Goal: Communication & Community: Answer question/provide support

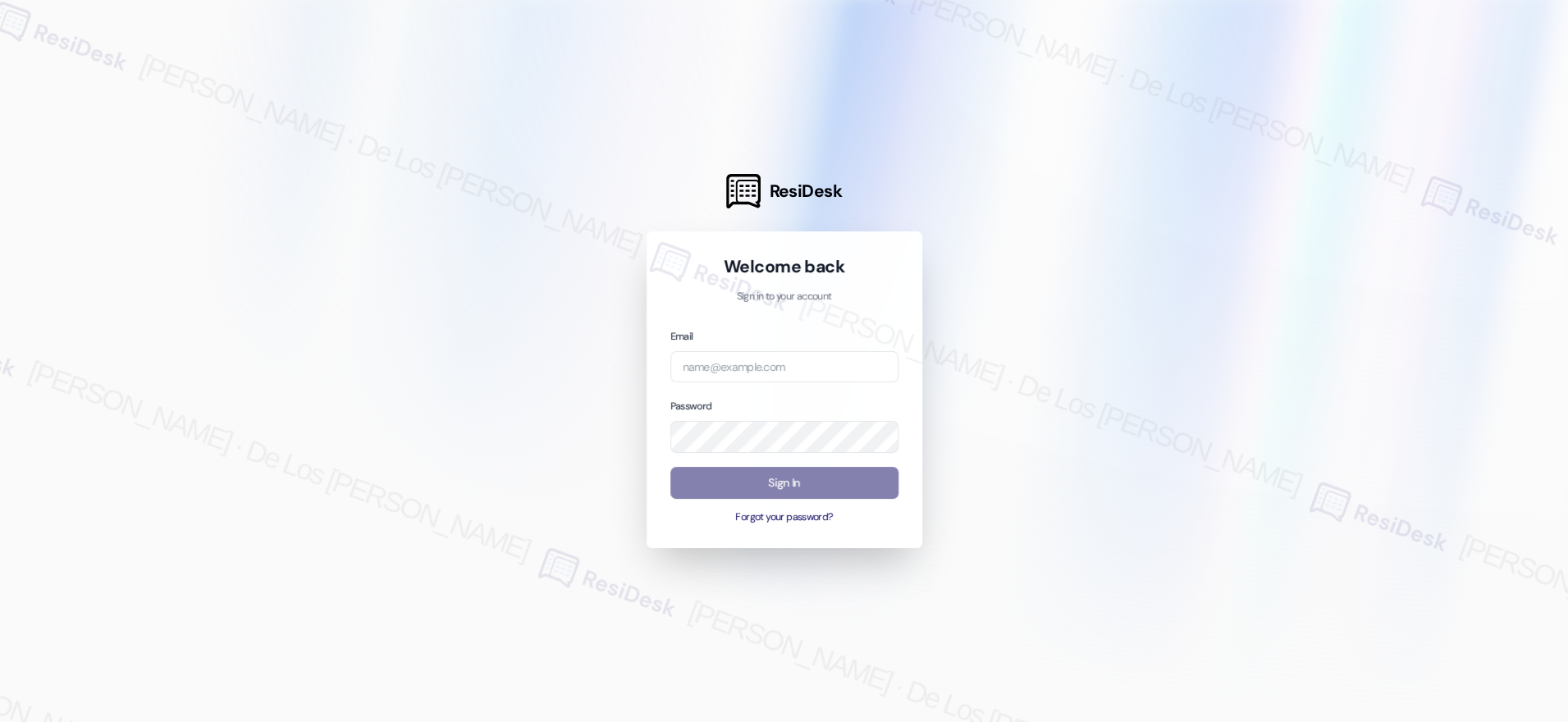
click at [1327, 203] on div at bounding box center [784, 361] width 1568 height 722
click at [768, 382] on body "ResiDesk Welcome back Sign in to your account Email Password Sign In Forgot you…" at bounding box center [784, 361] width 1568 height 722
paste input "automated-surveys-tdc_management-[PERSON_NAME].[PERSON_NAME]@tdc_[DOMAIN_NAME]"
type input "automated-surveys-tdc_management-[PERSON_NAME].[PERSON_NAME]@tdc_[DOMAIN_NAME]"
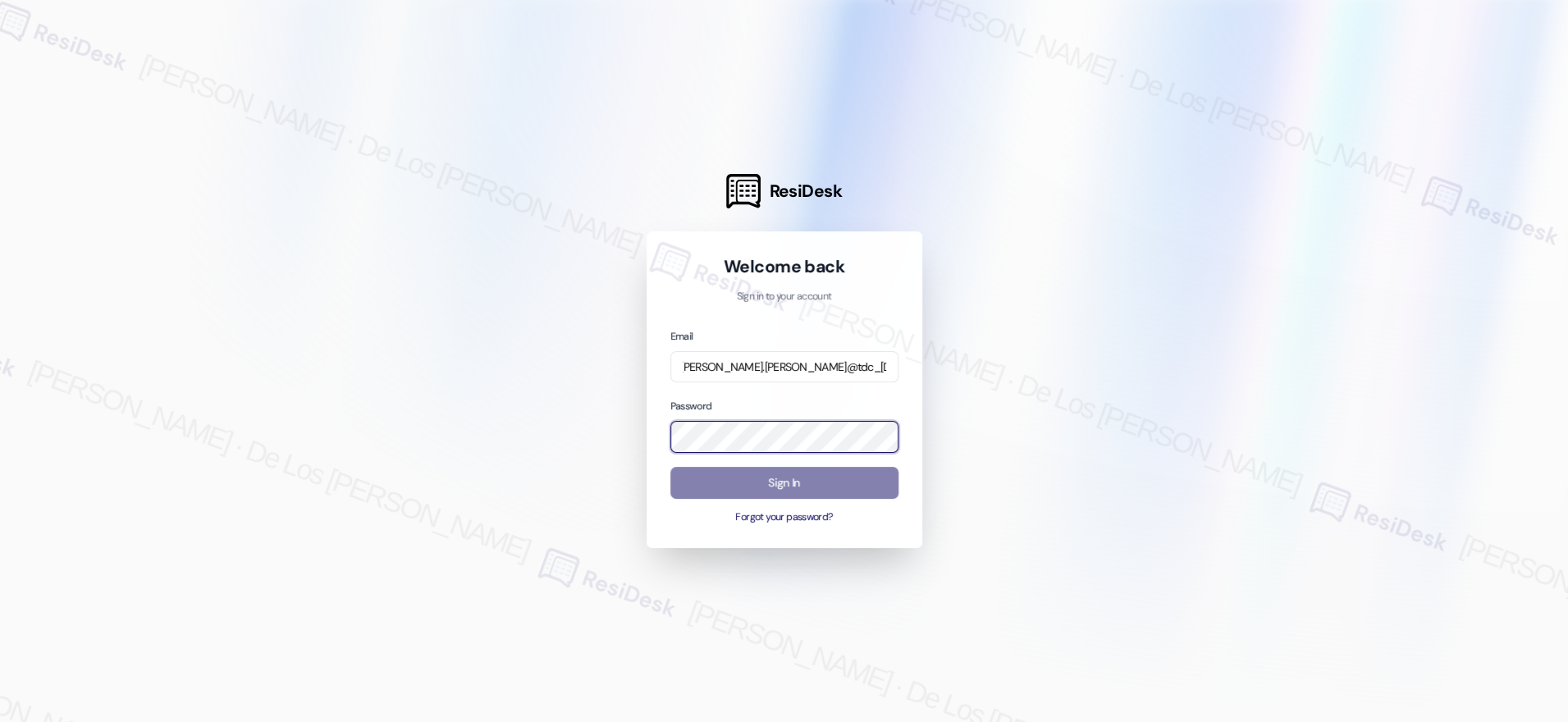
scroll to position [0, 0]
drag, startPoint x: 1419, startPoint y: 215, endPoint x: 1342, endPoint y: 247, distance: 83.4
click at [1419, 216] on div at bounding box center [784, 361] width 1568 height 722
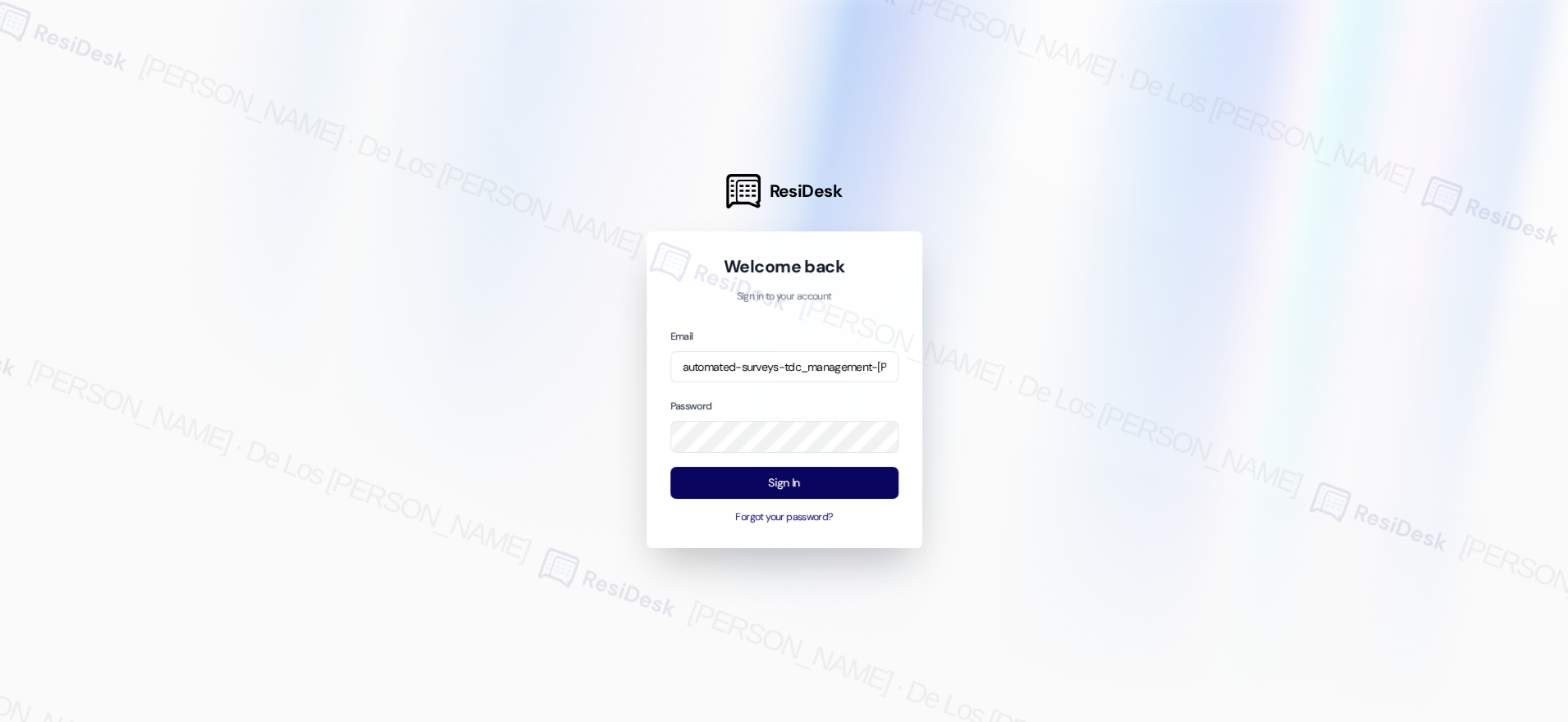
drag, startPoint x: 1158, startPoint y: 345, endPoint x: 1087, endPoint y: 371, distance: 75.6
click at [1158, 345] on div at bounding box center [784, 361] width 1568 height 722
click at [838, 483] on button "Sign In" at bounding box center [784, 483] width 228 height 32
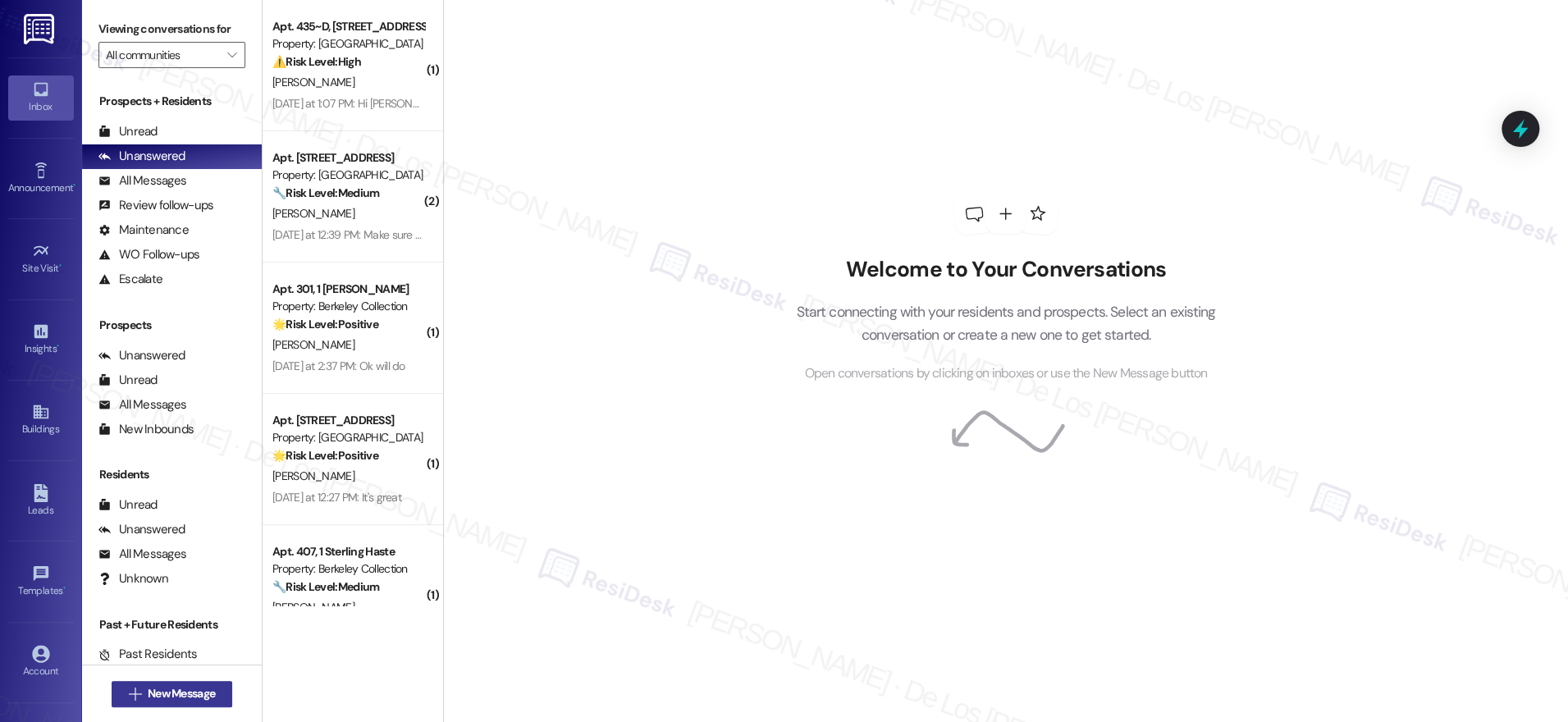
click at [132, 687] on span " New Message" at bounding box center [172, 693] width 94 height 17
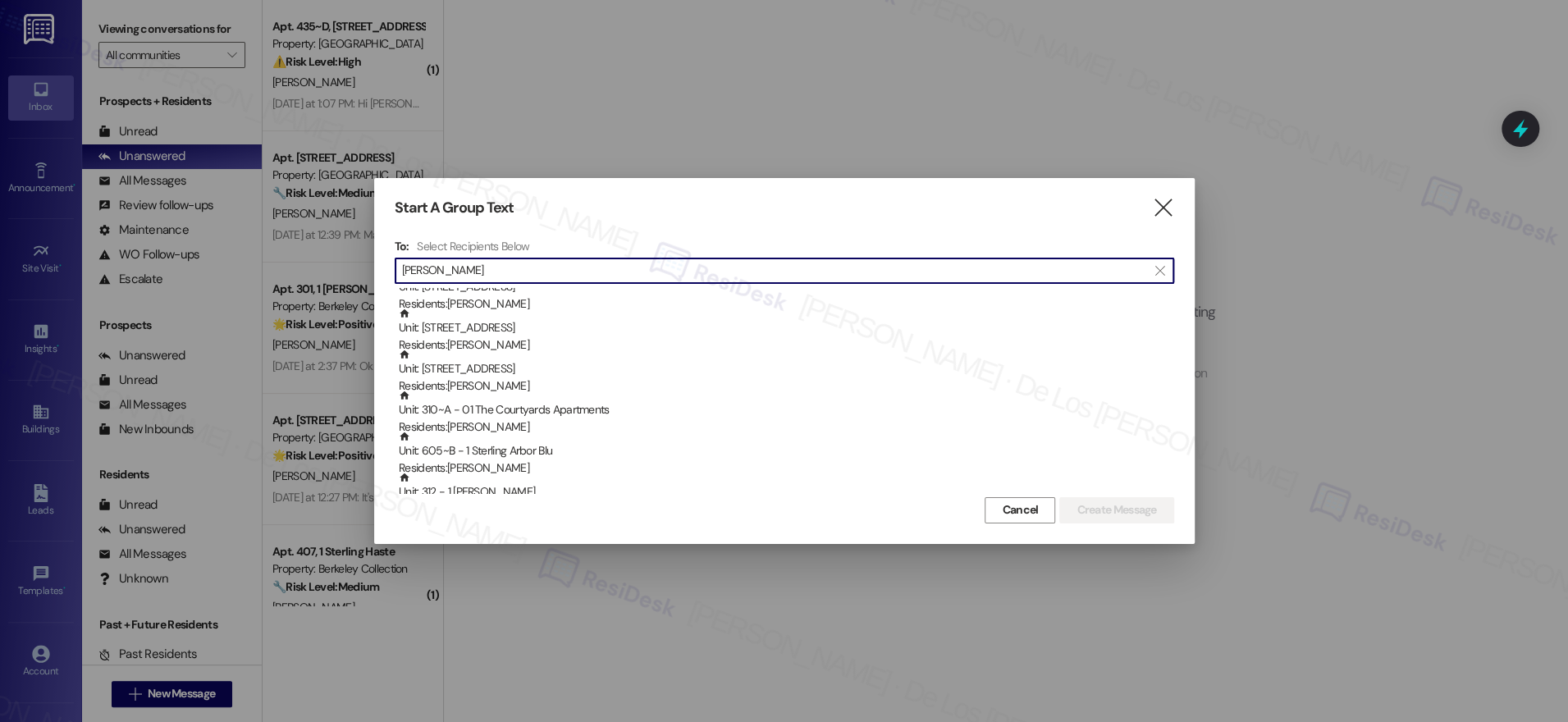
scroll to position [21, 0]
type input "[PERSON_NAME]"
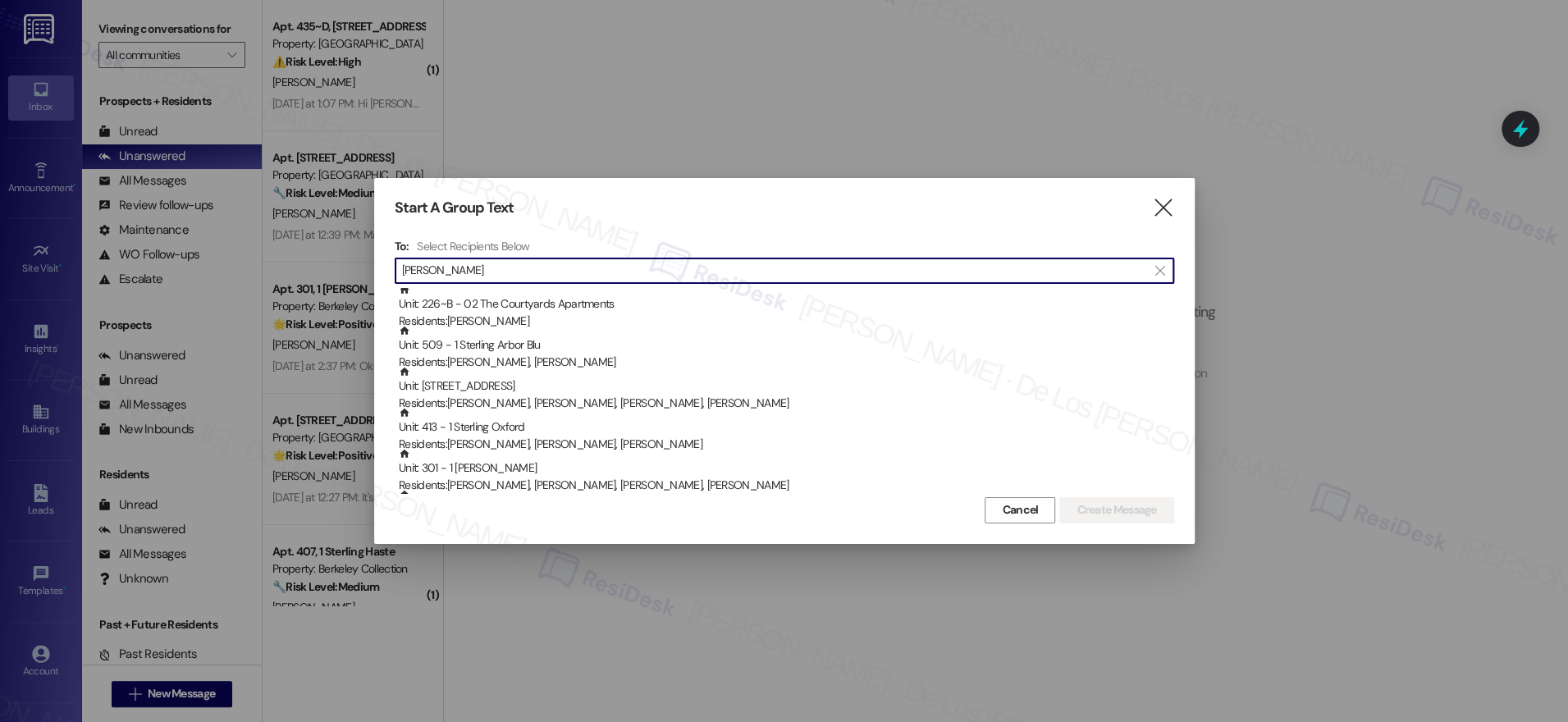
scroll to position [362, 0]
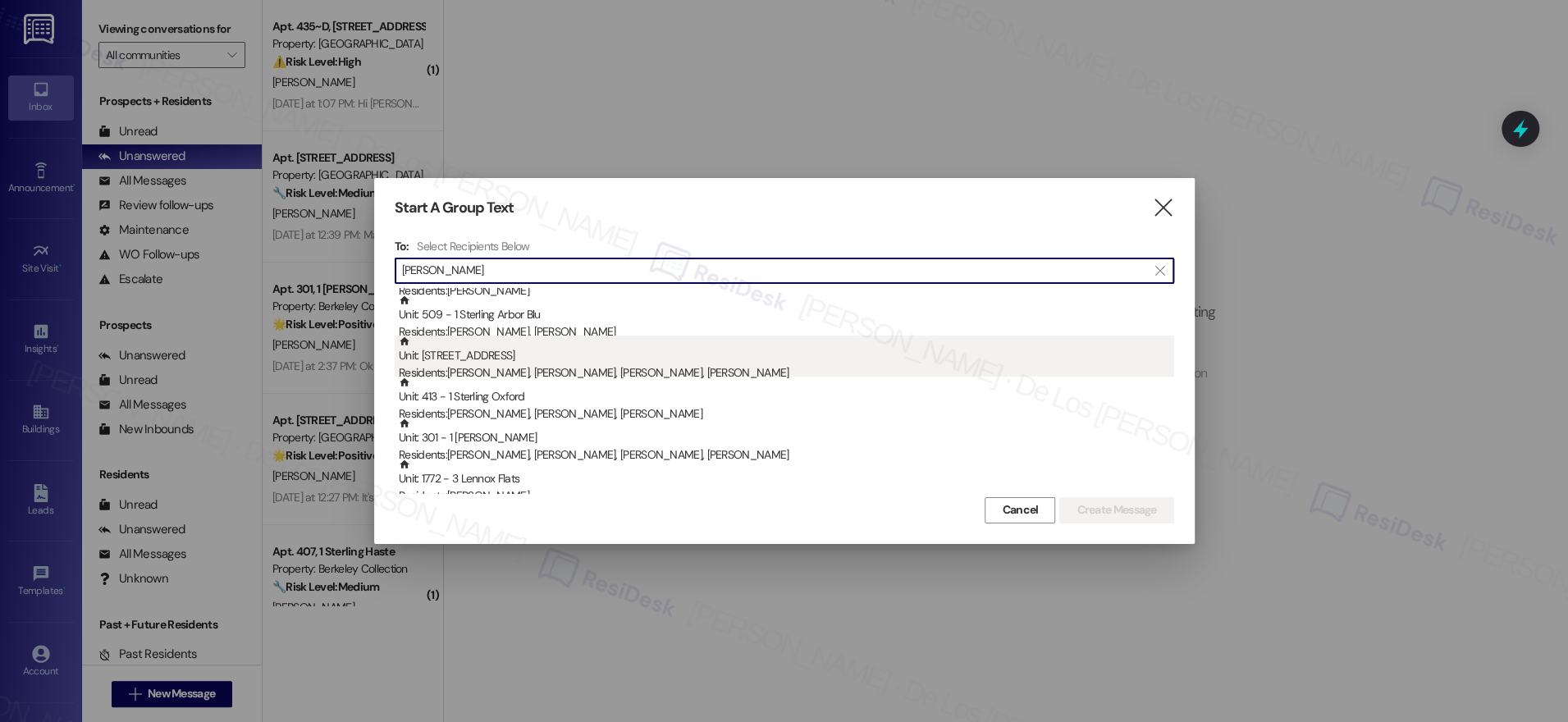
click at [711, 362] on div "Unit: [STREET_ADDRESS] Residents: [PERSON_NAME][GEOGRAPHIC_DATA][PERSON_NAME][P…" at bounding box center [786, 358] width 775 height 46
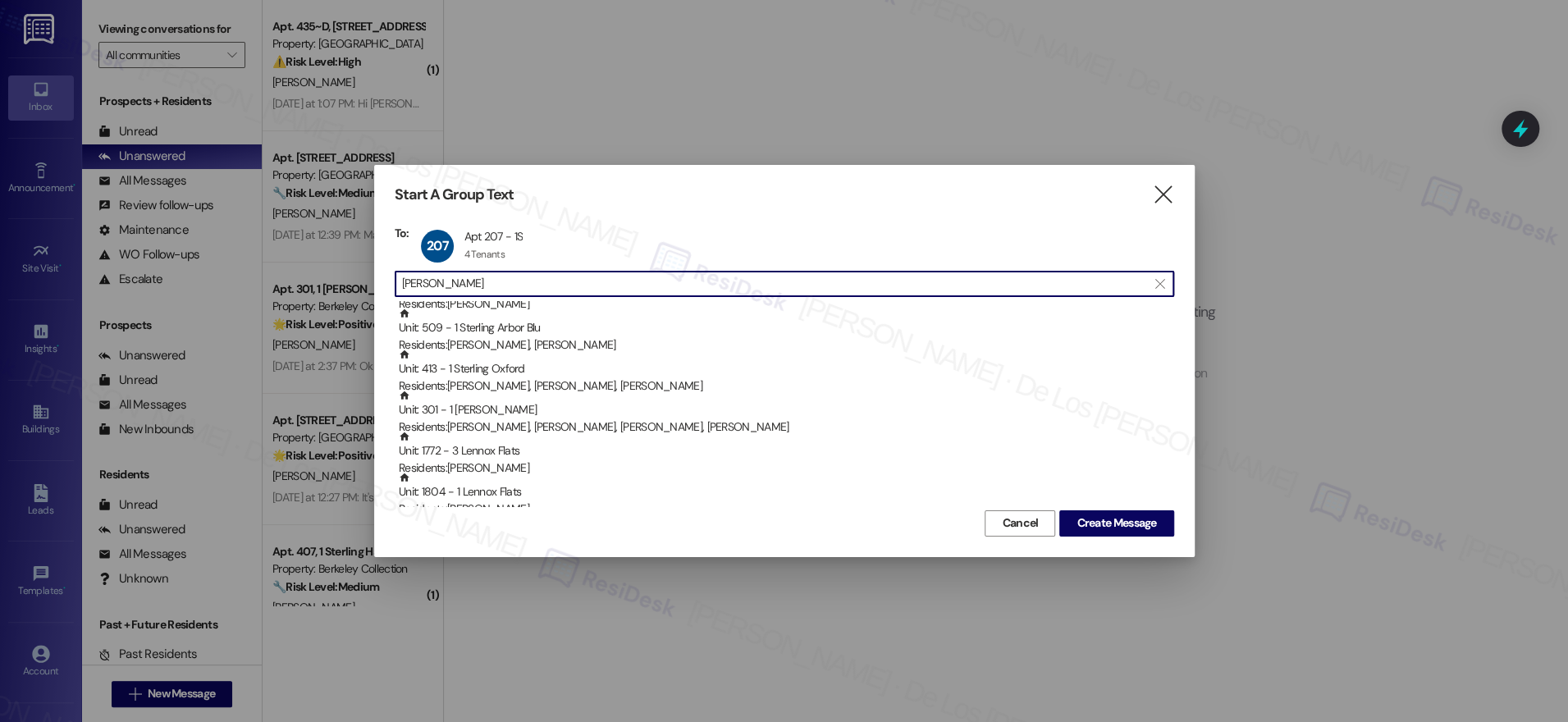
click at [511, 280] on input "[PERSON_NAME]" at bounding box center [774, 284] width 745 height 23
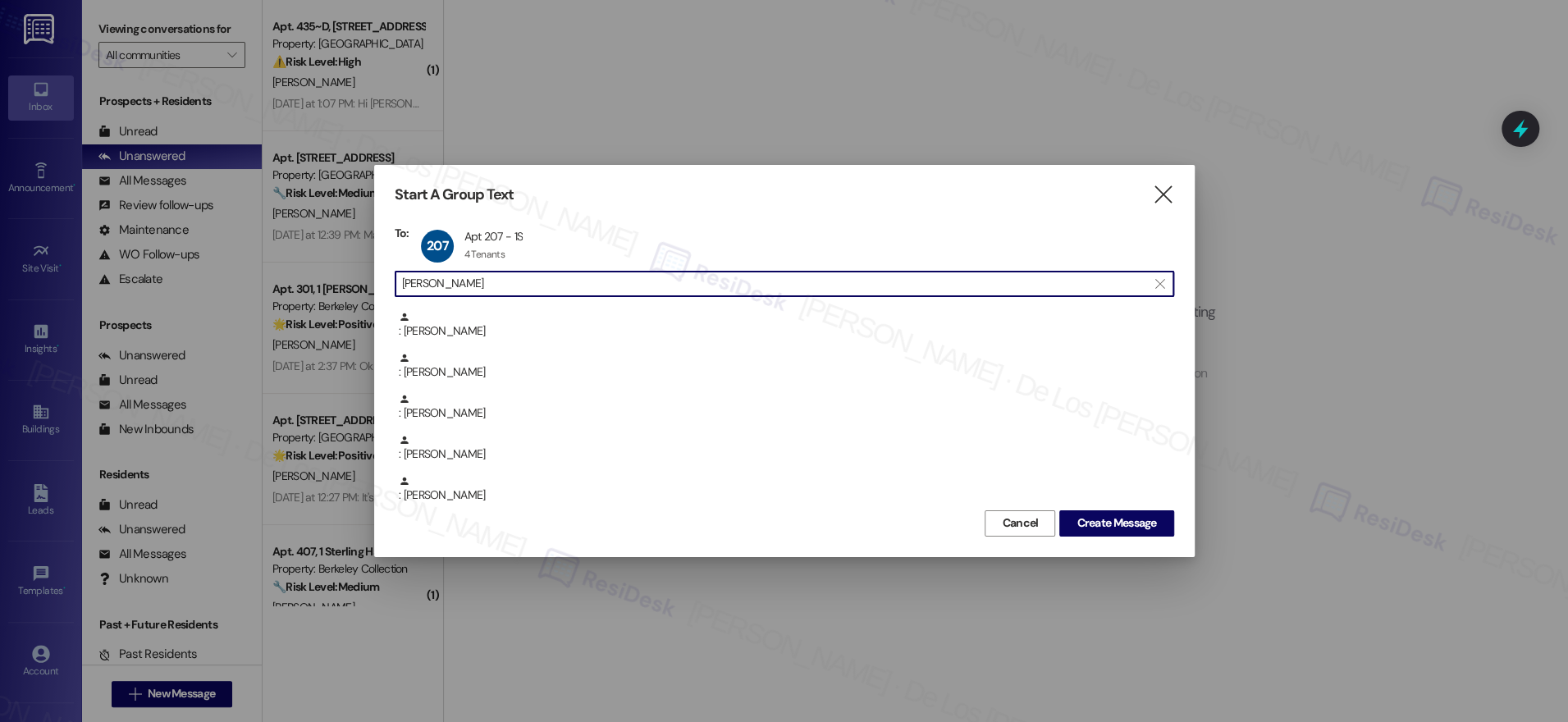
scroll to position [1387, 0]
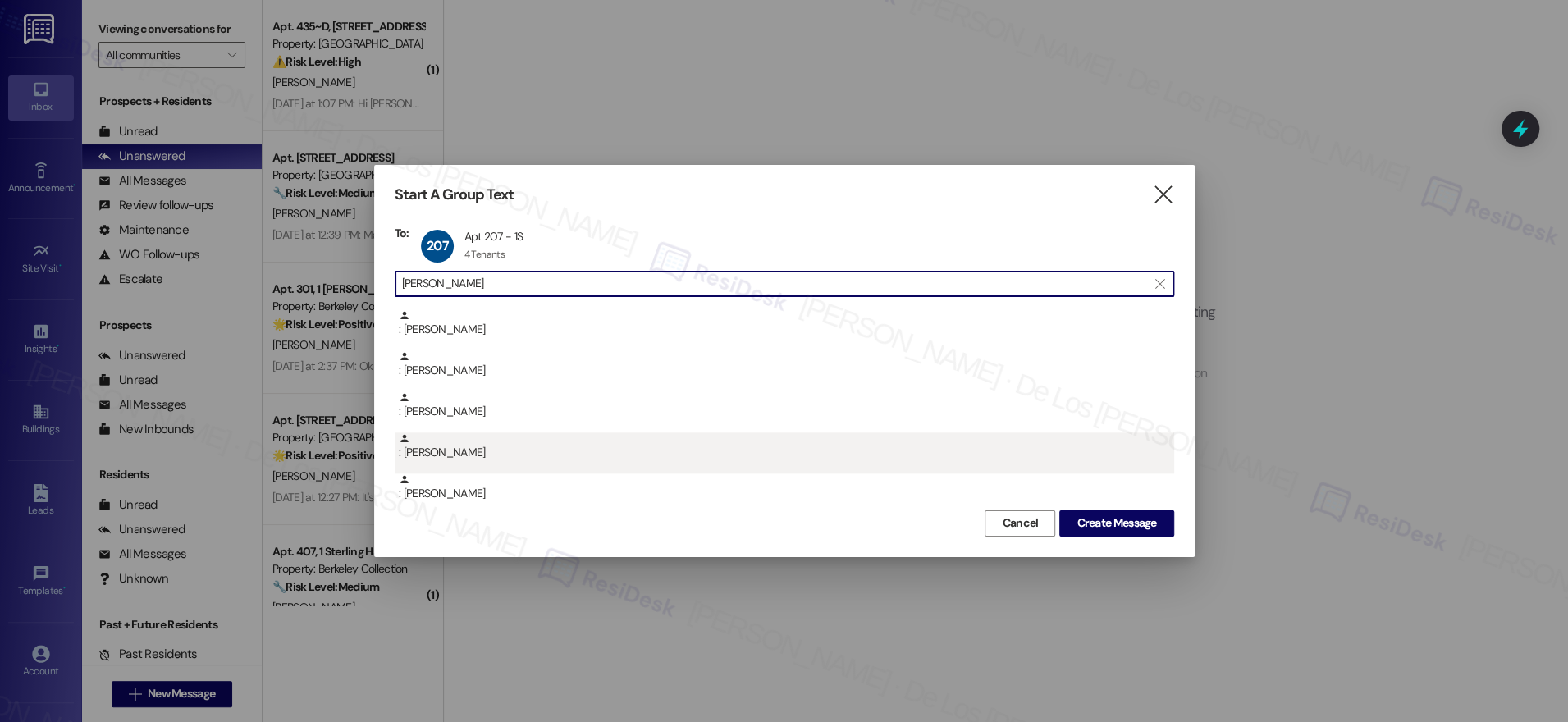
click at [532, 449] on div ": [PERSON_NAME]" at bounding box center [786, 447] width 775 height 29
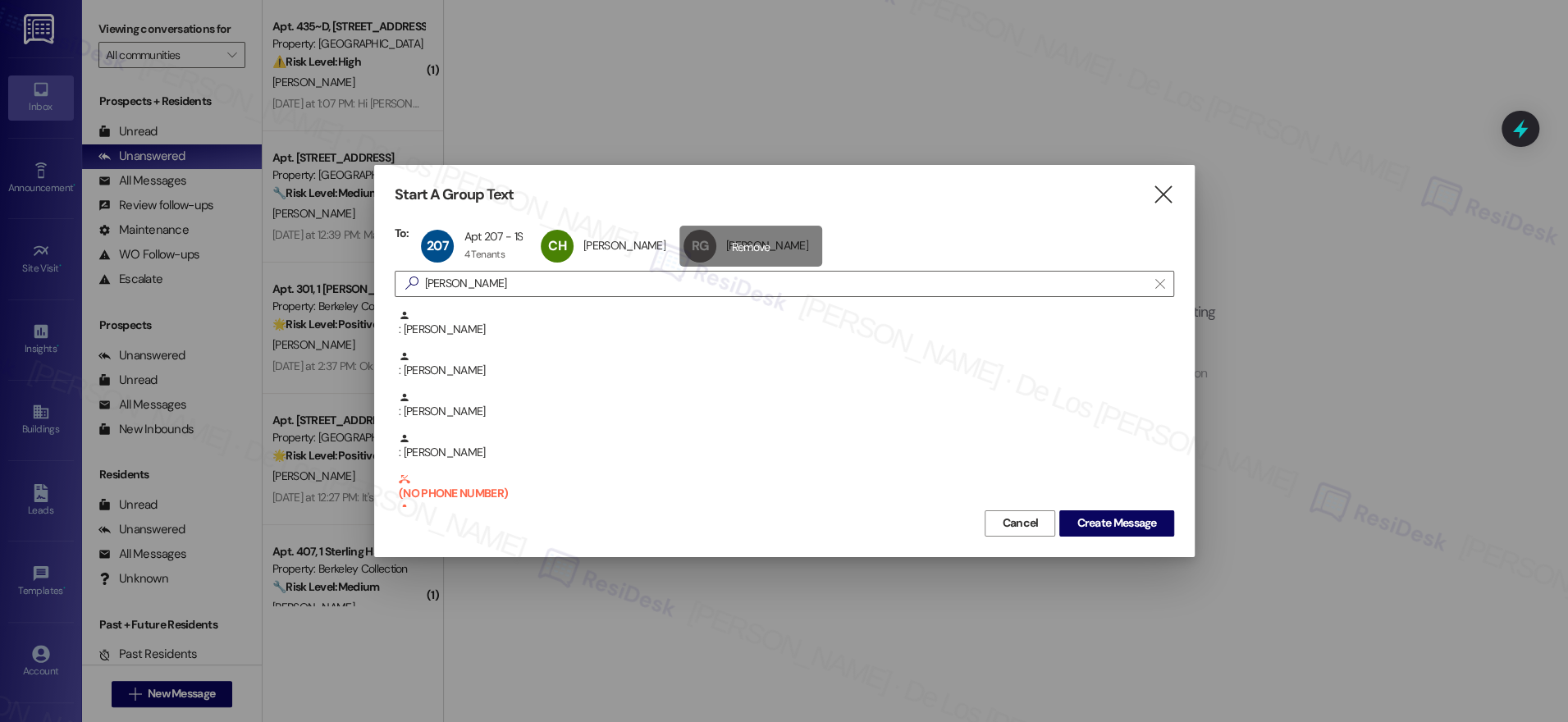
click at [729, 247] on div "[PERSON_NAME] [PERSON_NAME] click to remove" at bounding box center [751, 246] width 143 height 41
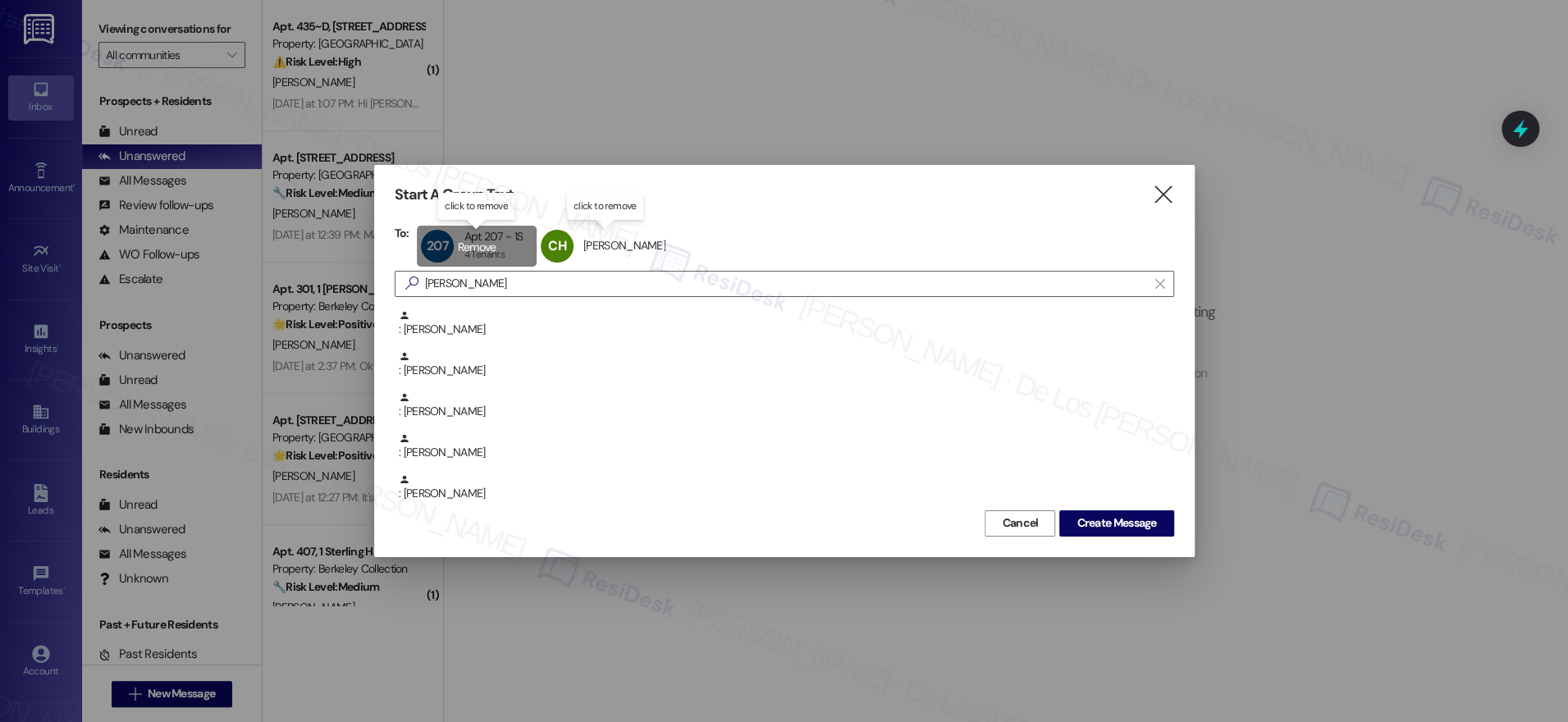
click at [458, 249] on div "207 Apt 207 - 1S Apt 207 - 1S 4 Tenants 4 Tenants click to remove" at bounding box center [477, 246] width 120 height 41
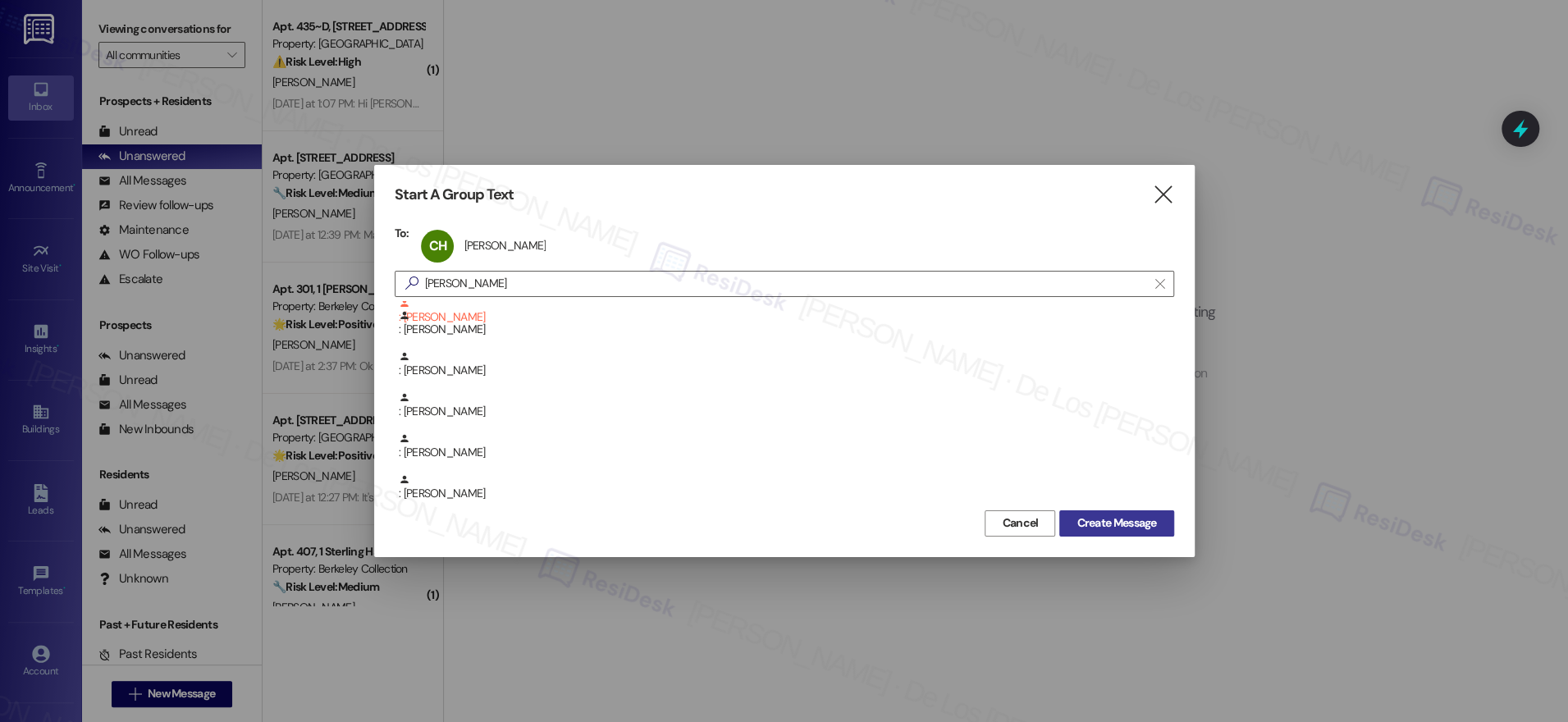
click at [1082, 517] on span "Create Message" at bounding box center [1116, 523] width 79 height 17
click at [1108, 520] on span "Create Message" at bounding box center [1116, 523] width 79 height 17
click at [1100, 524] on span "Create Message" at bounding box center [1116, 523] width 79 height 17
click at [1111, 521] on span "Create Message" at bounding box center [1116, 523] width 79 height 17
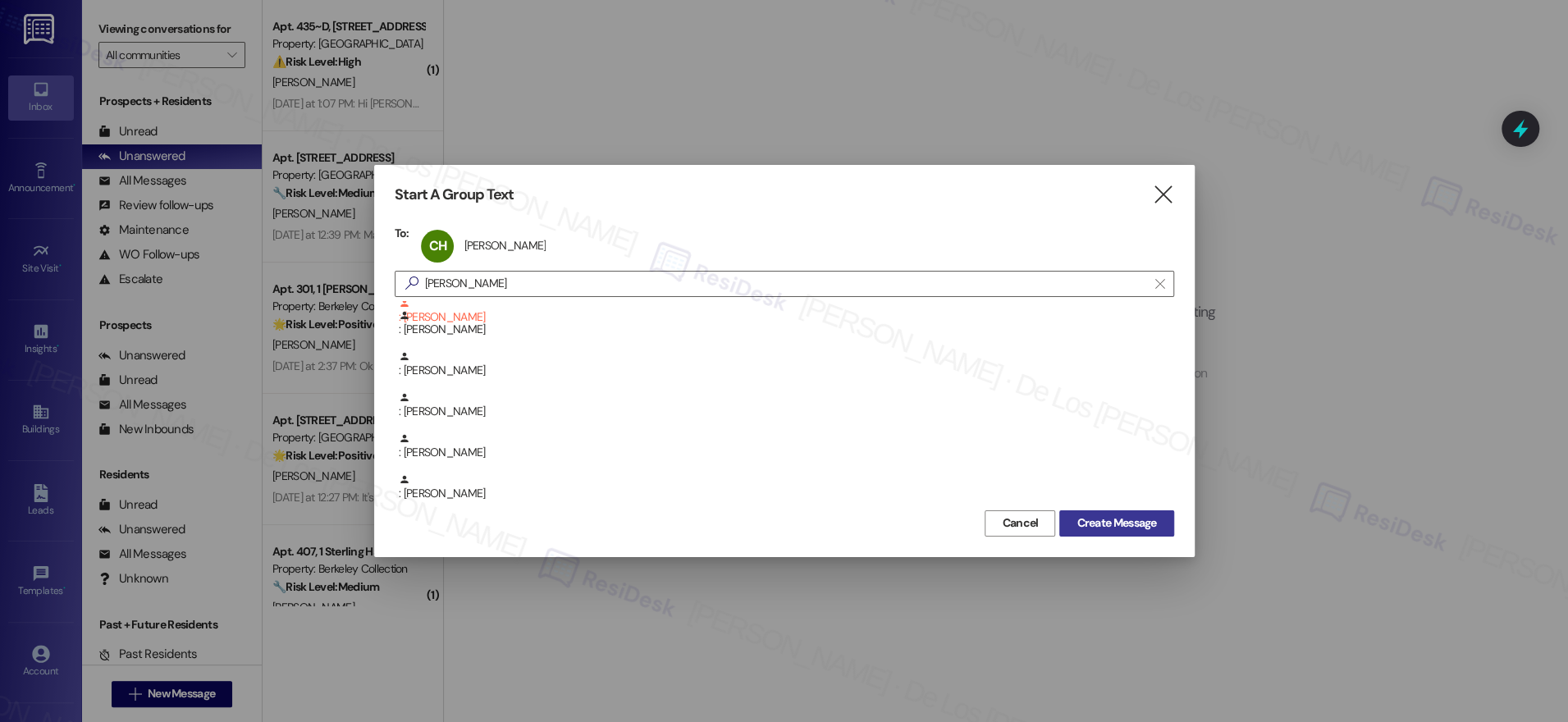
click at [1111, 521] on span "Create Message" at bounding box center [1116, 523] width 79 height 17
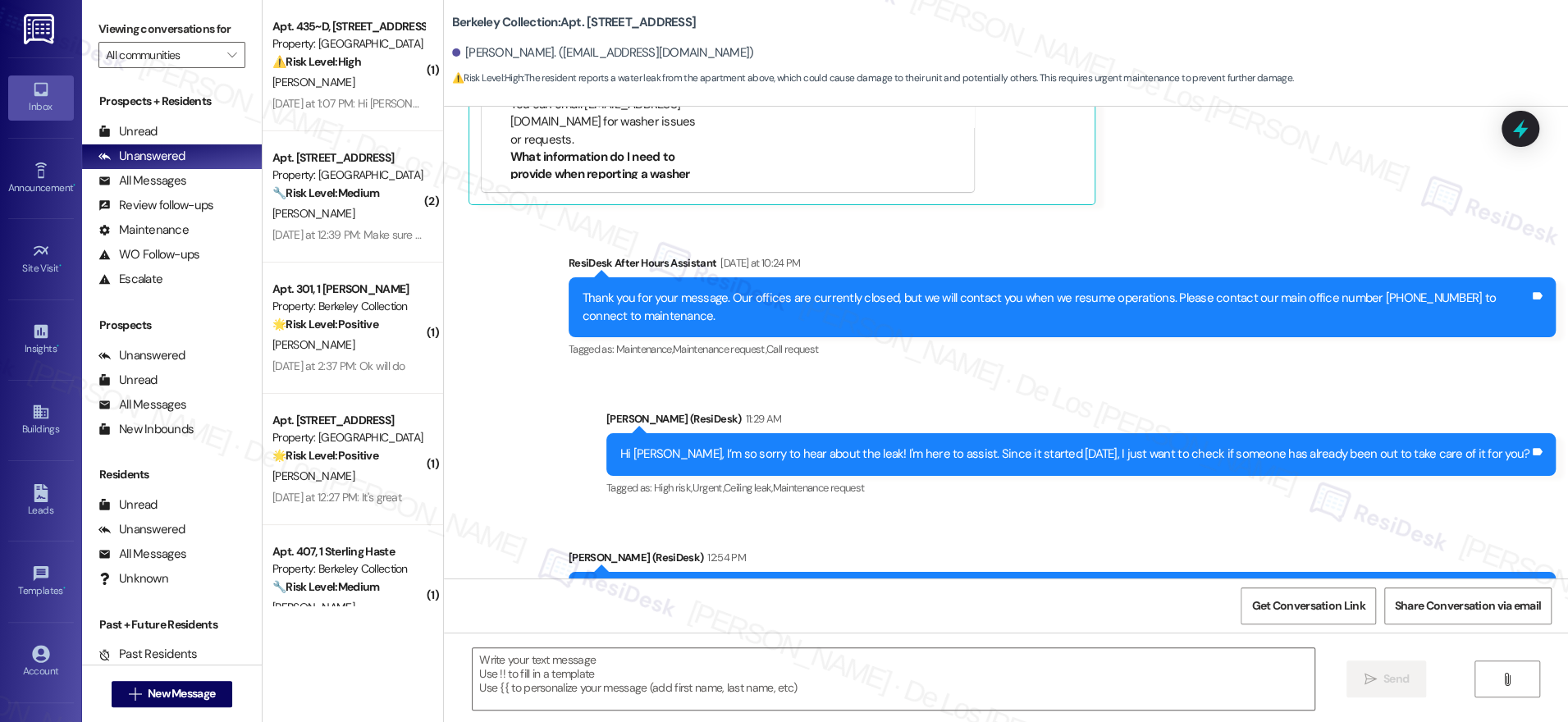
scroll to position [2540, 0]
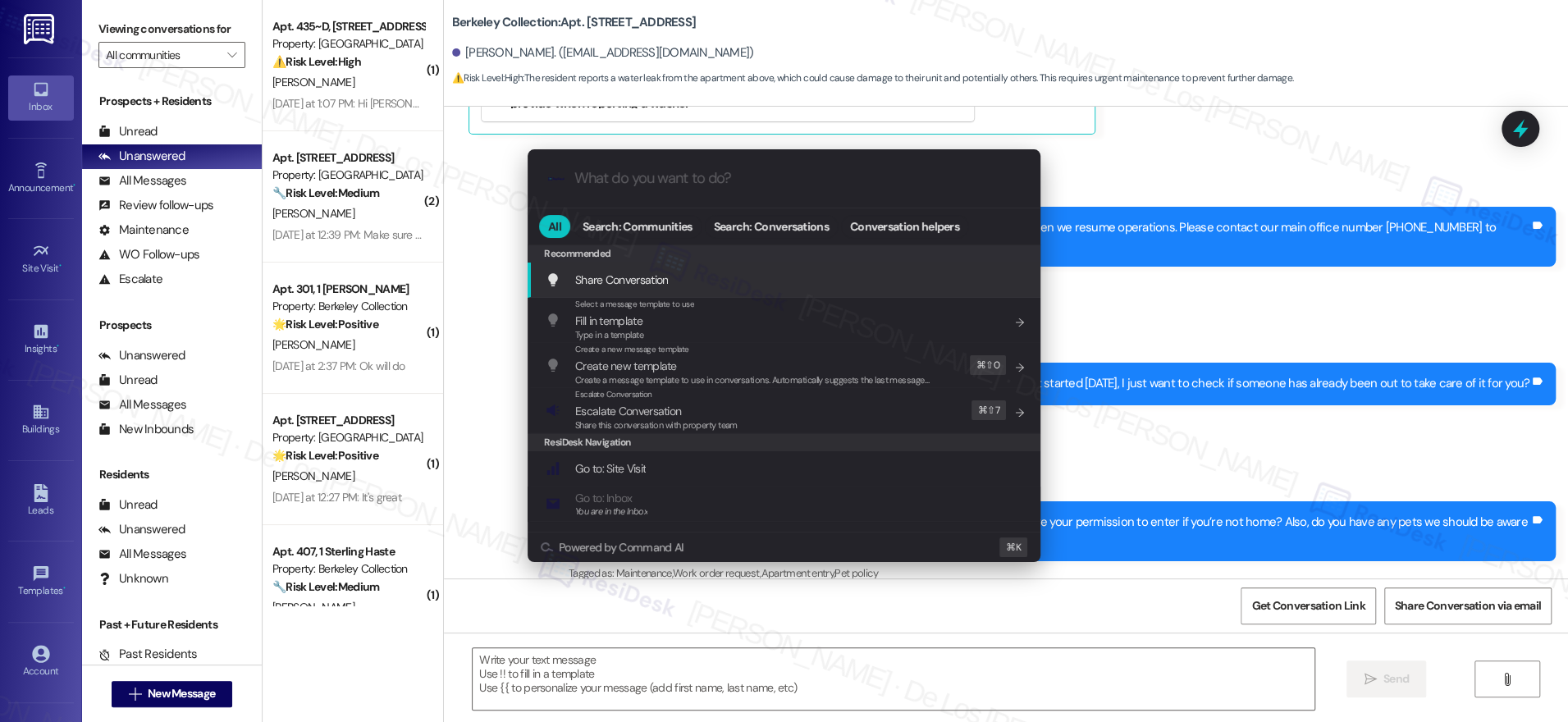
type textarea "Fetching suggested responses. Please feel free to read through the conversation…"
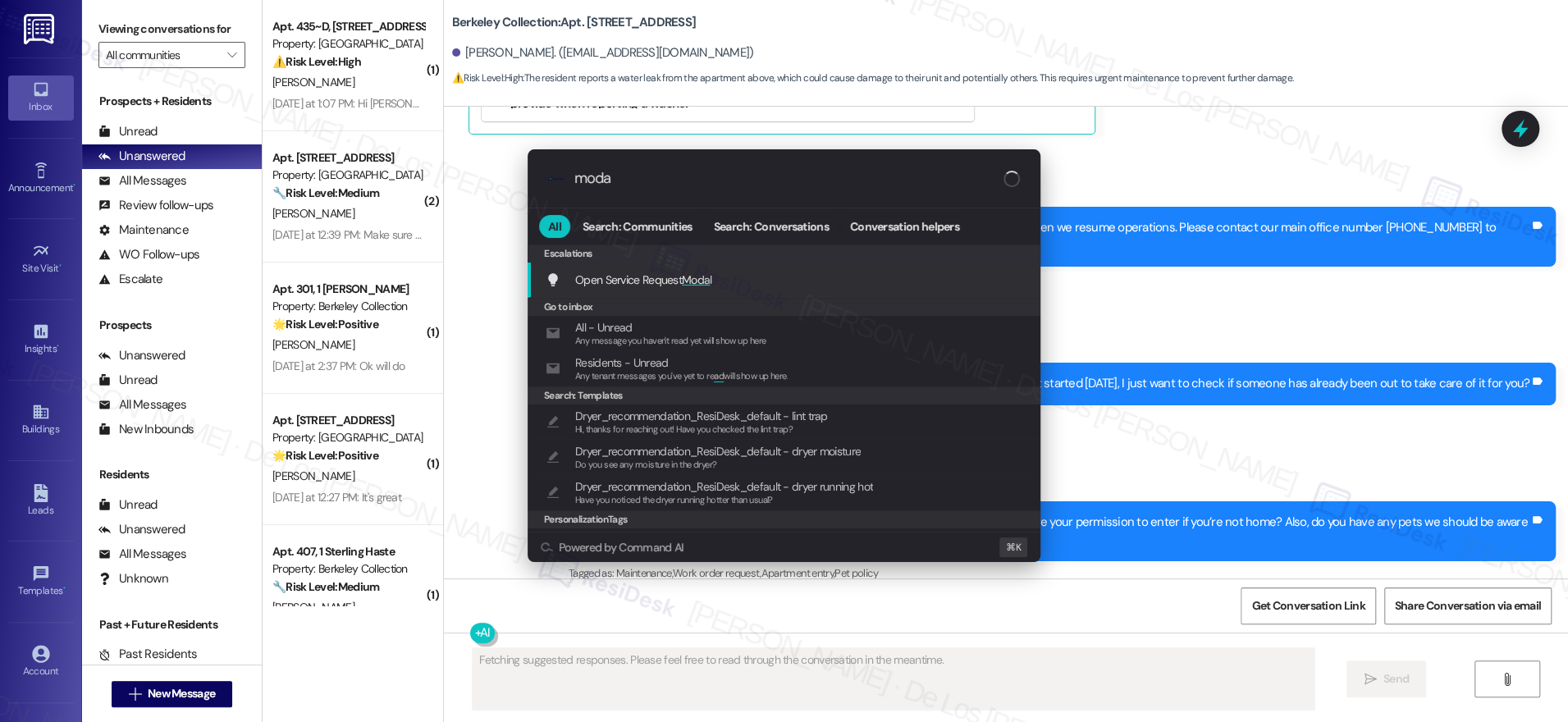
type input "modal"
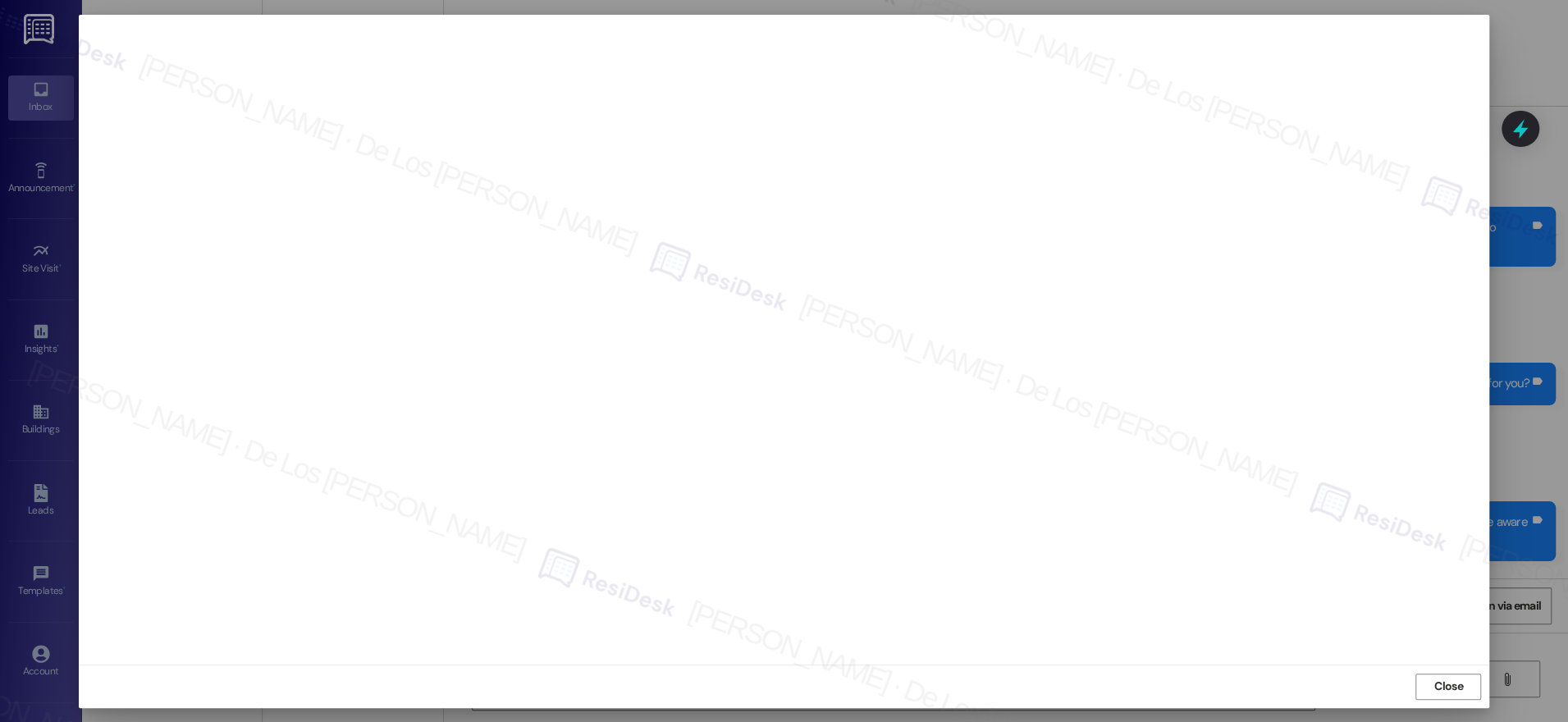
type textarea "Hi {{first_name}}, I understand you're dealing with a leak. I'm happy to help! …"
click at [1435, 684] on span "Close" at bounding box center [1449, 687] width 29 height 17
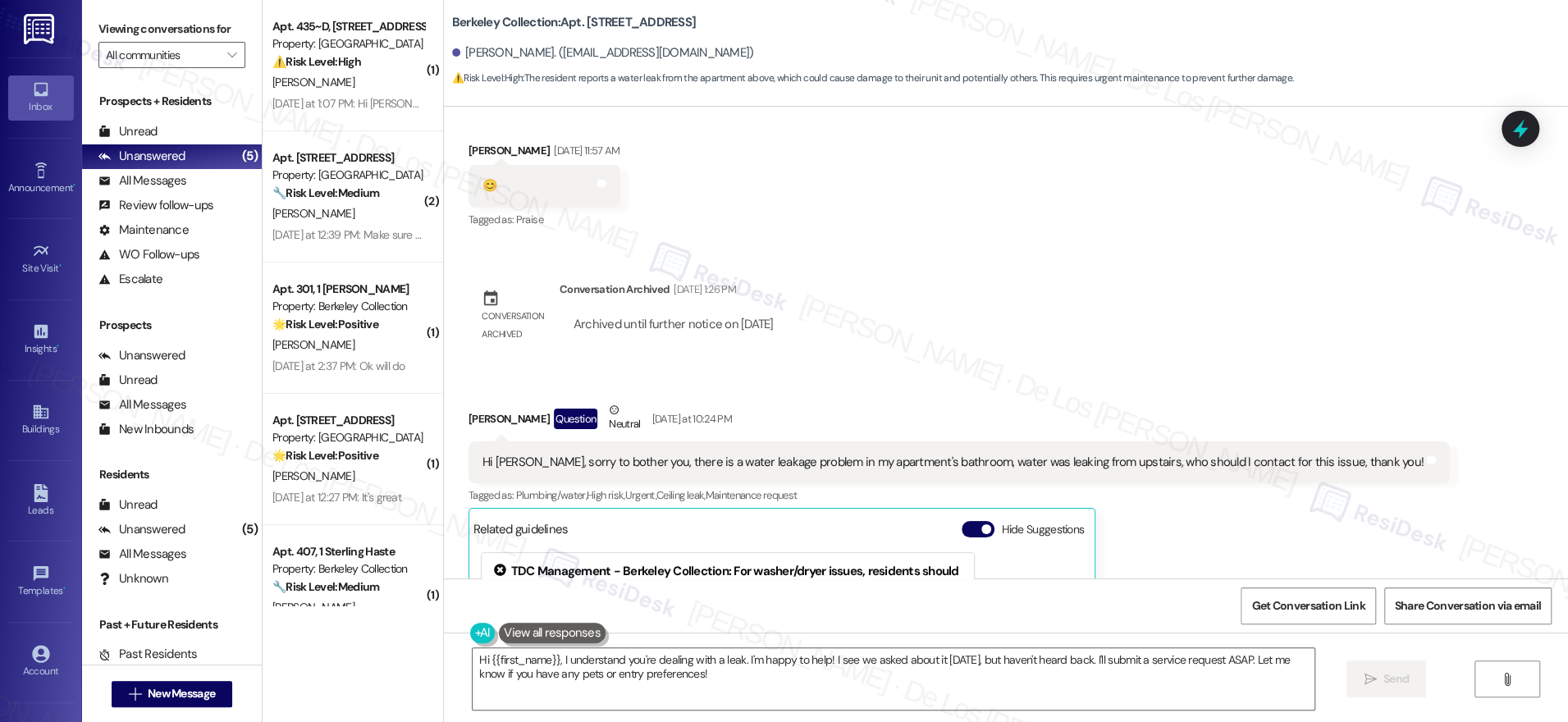
scroll to position [1816, 0]
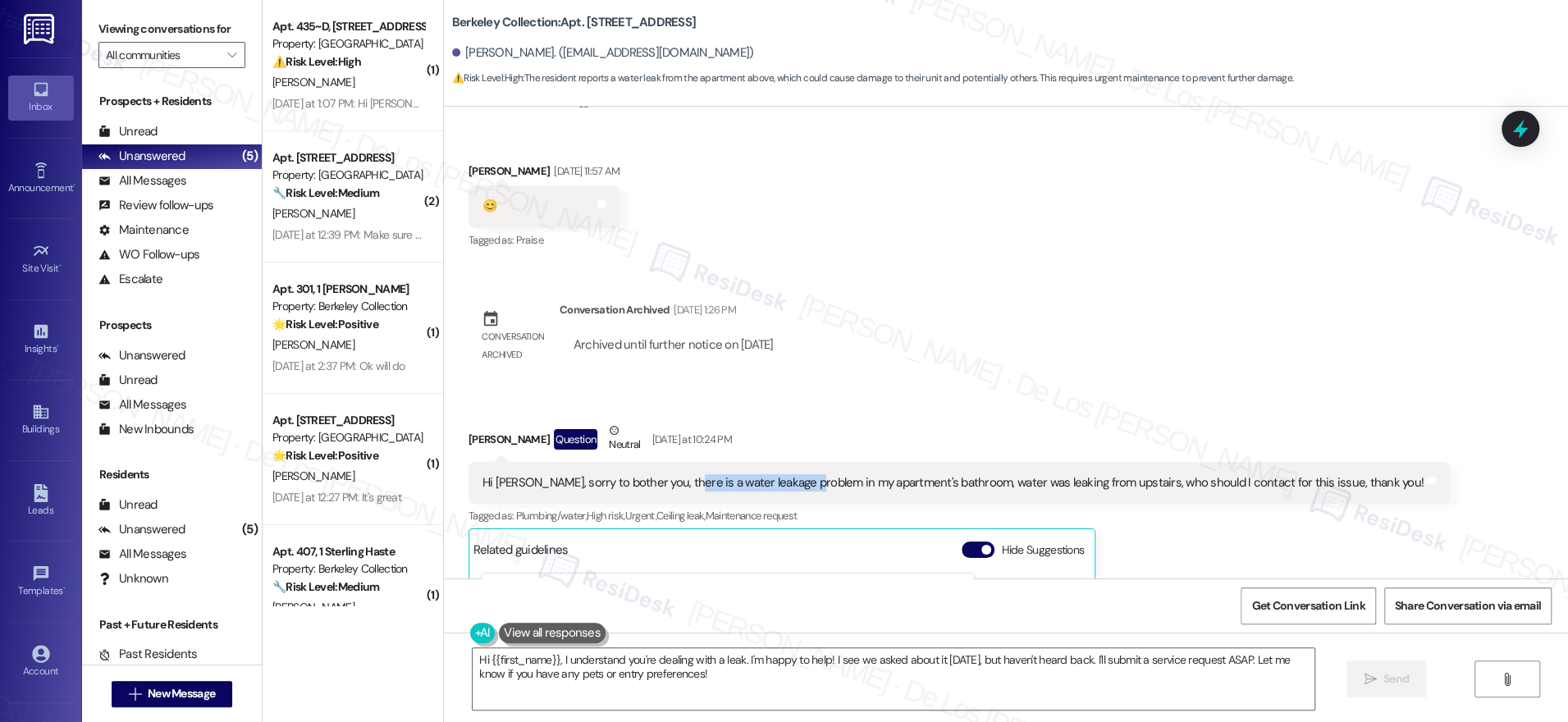
drag, startPoint x: 787, startPoint y: 478, endPoint x: 662, endPoint y: 482, distance: 125.1
click at [662, 482] on div "Hi [PERSON_NAME], sorry to bother you, there is a water leakage problem in my a…" at bounding box center [952, 483] width 941 height 17
copy div "water leakage problem i"
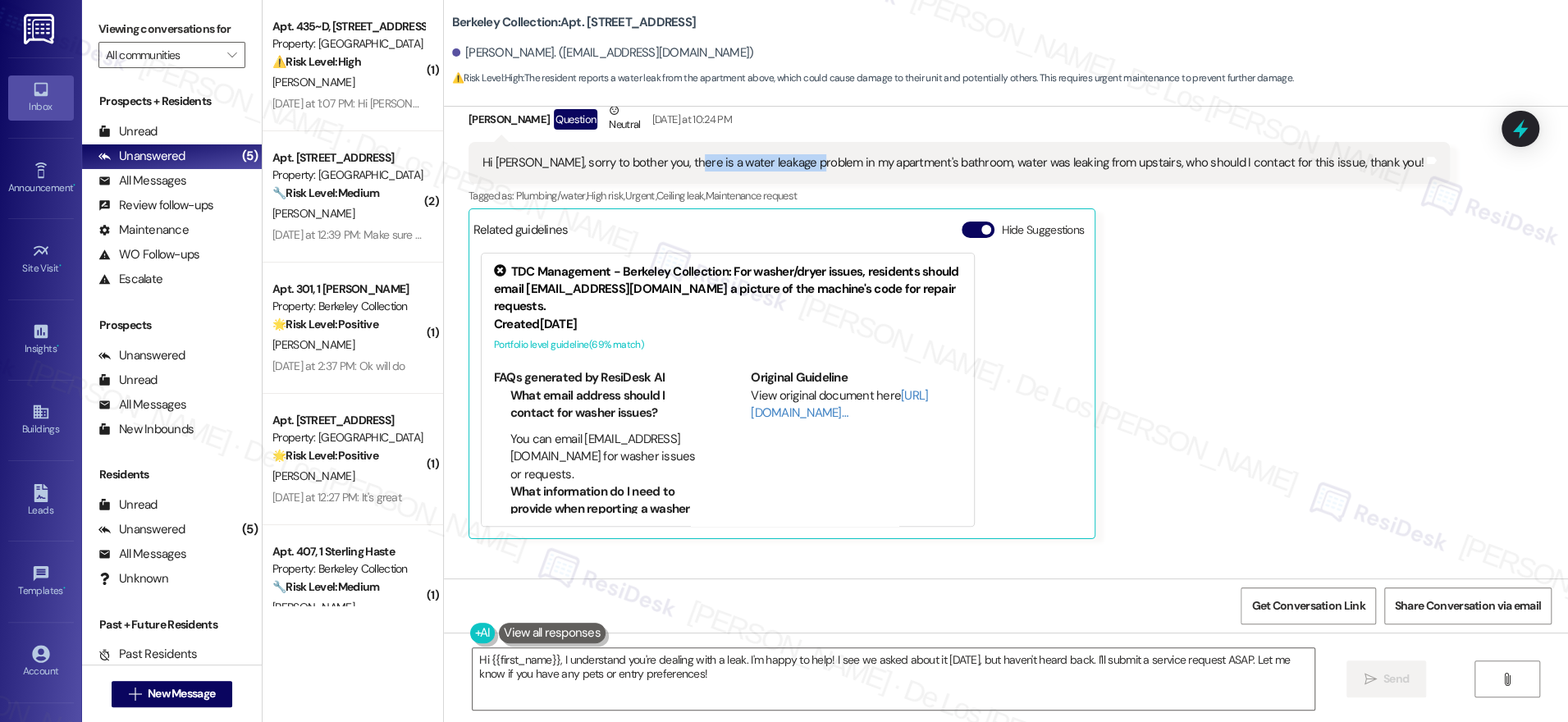
scroll to position [2540, 0]
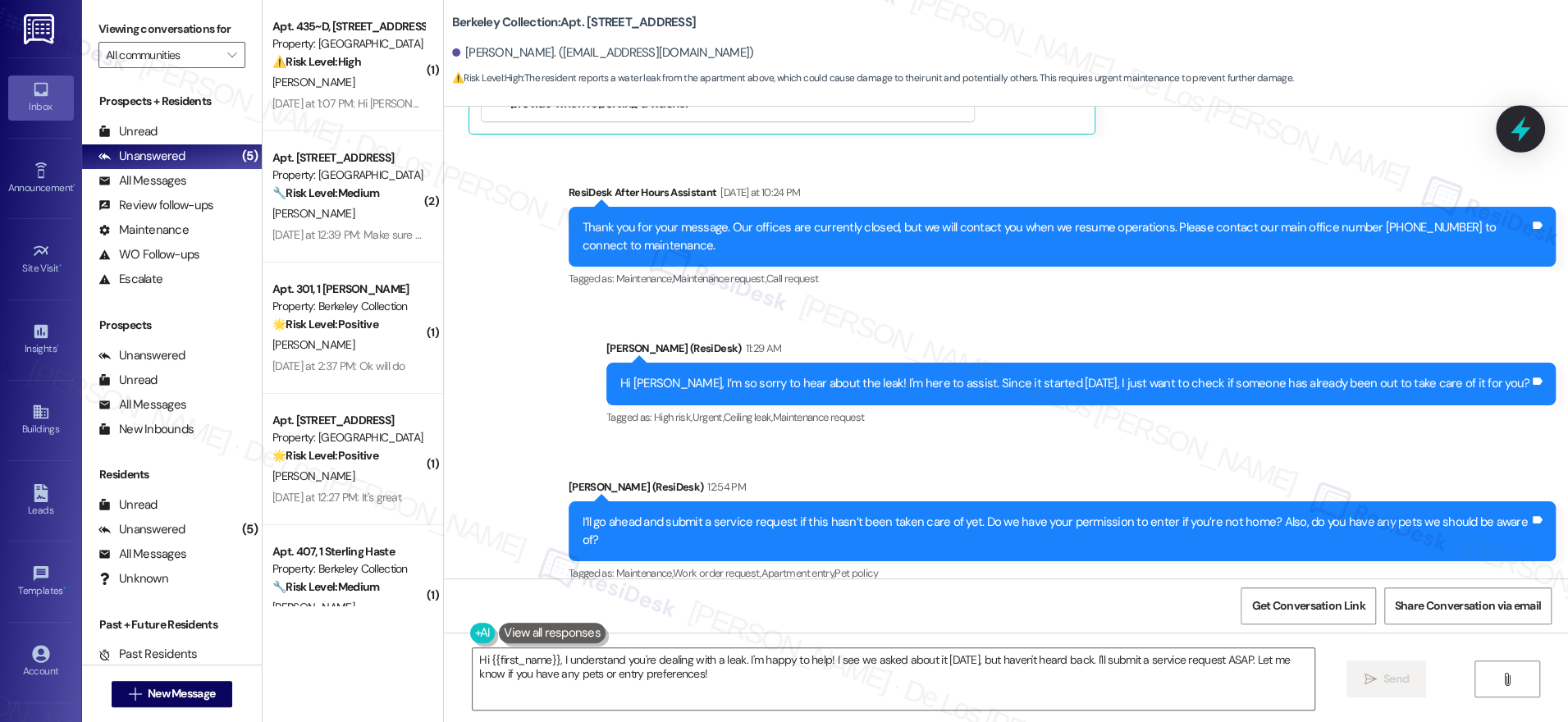
click at [1519, 133] on icon at bounding box center [1520, 129] width 19 height 25
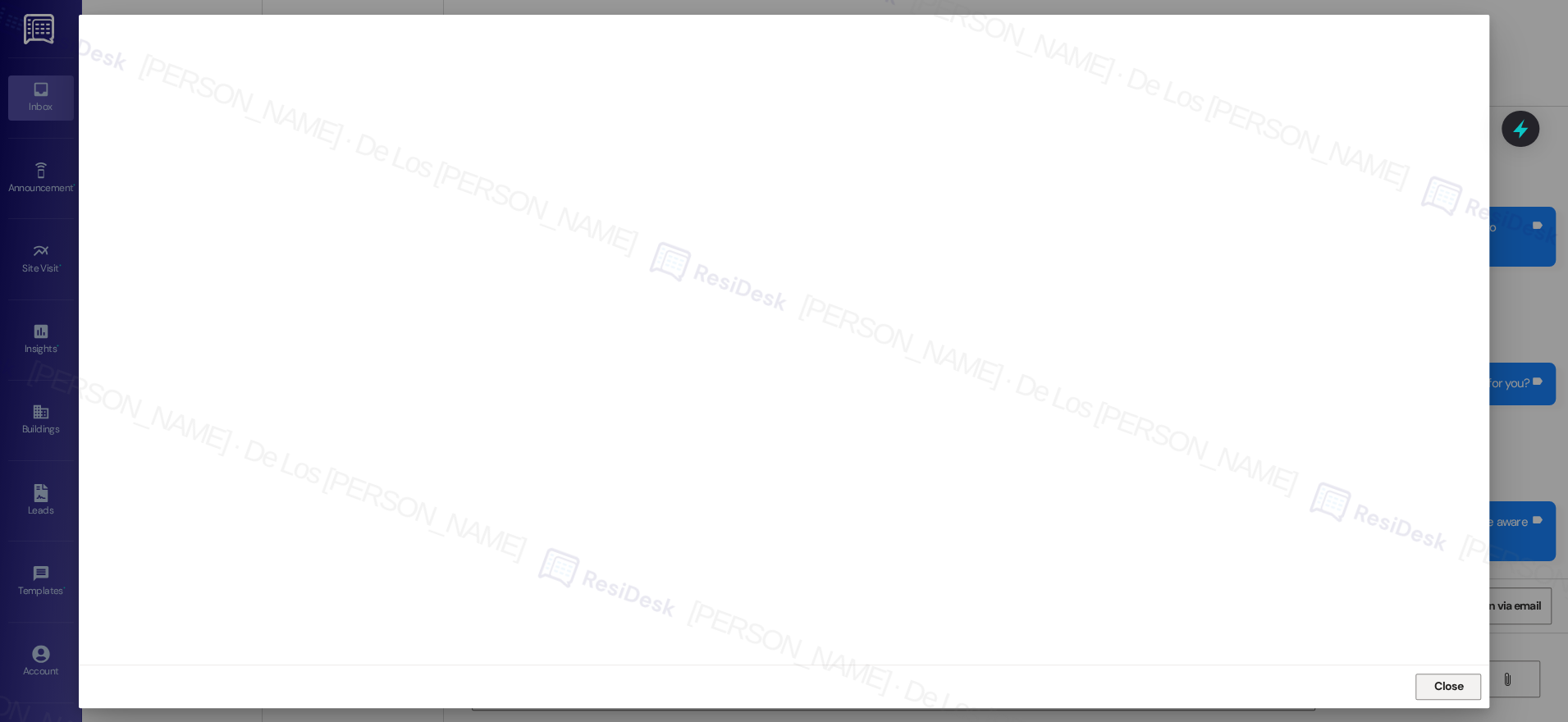
click at [1428, 681] on button "Close" at bounding box center [1448, 687] width 66 height 26
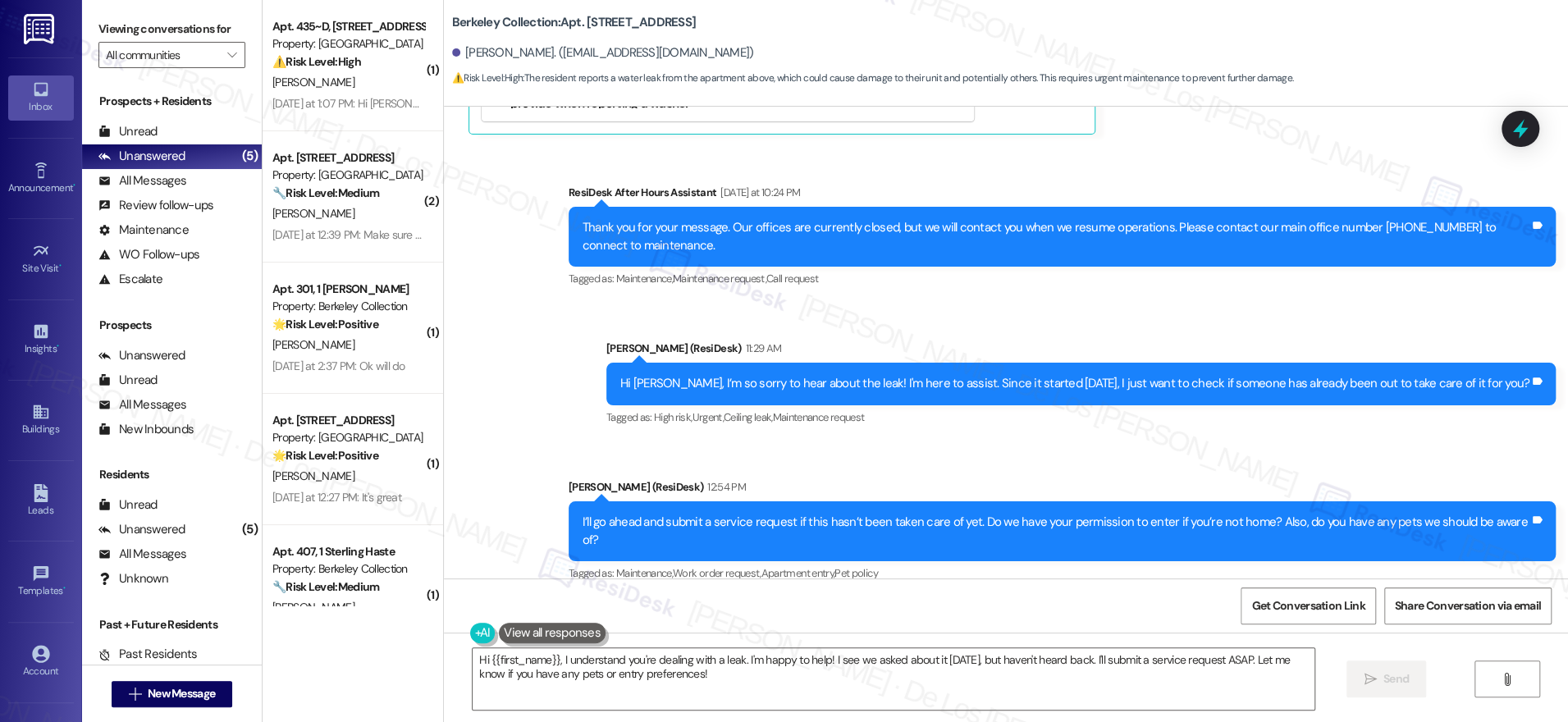
click at [1533, 133] on div at bounding box center [1520, 128] width 38 height 36
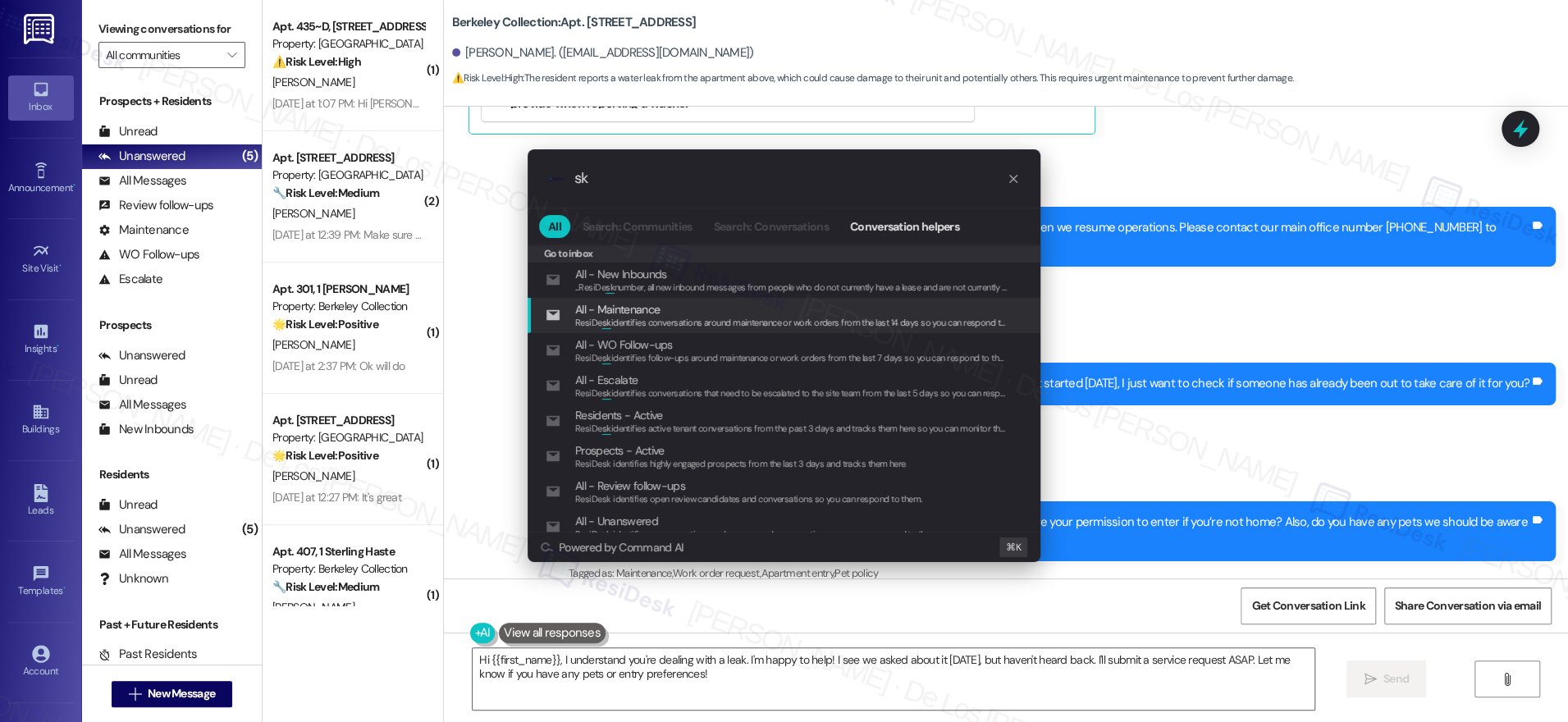
type input "s"
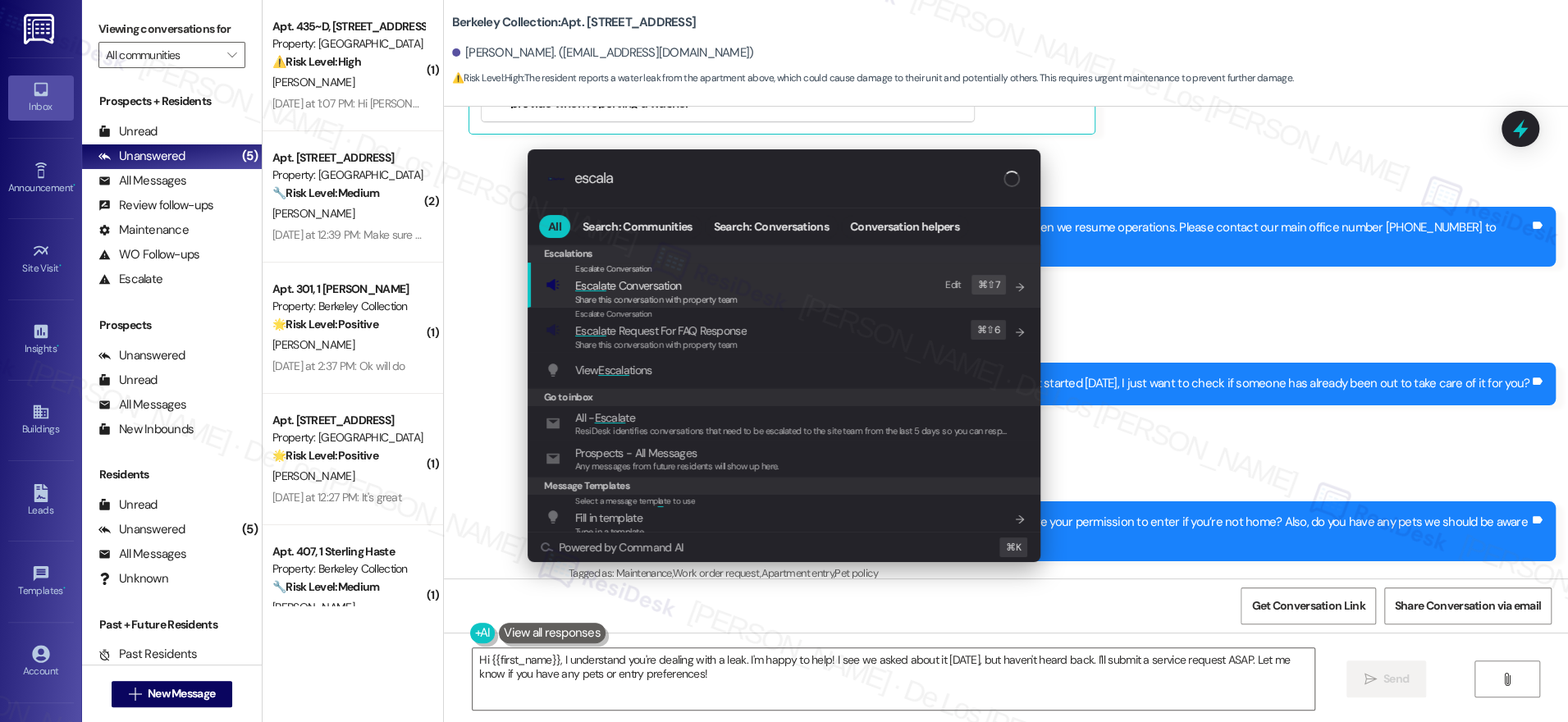
type input "escala"
click at [746, 278] on div "Escalate Conversation Escala te Conversation Share this conversation with prope…" at bounding box center [785, 285] width 480 height 44
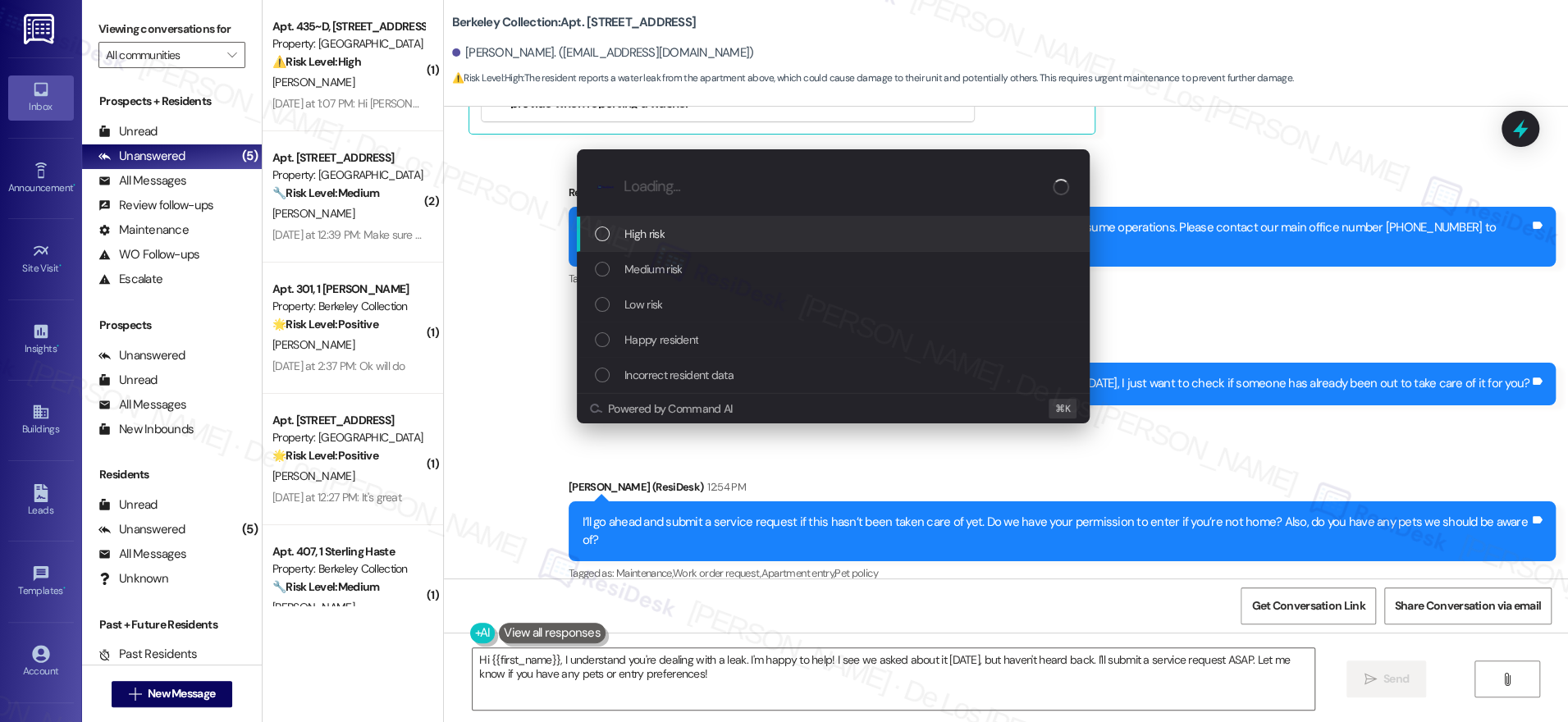
click at [724, 241] on div "High risk" at bounding box center [834, 233] width 480 height 18
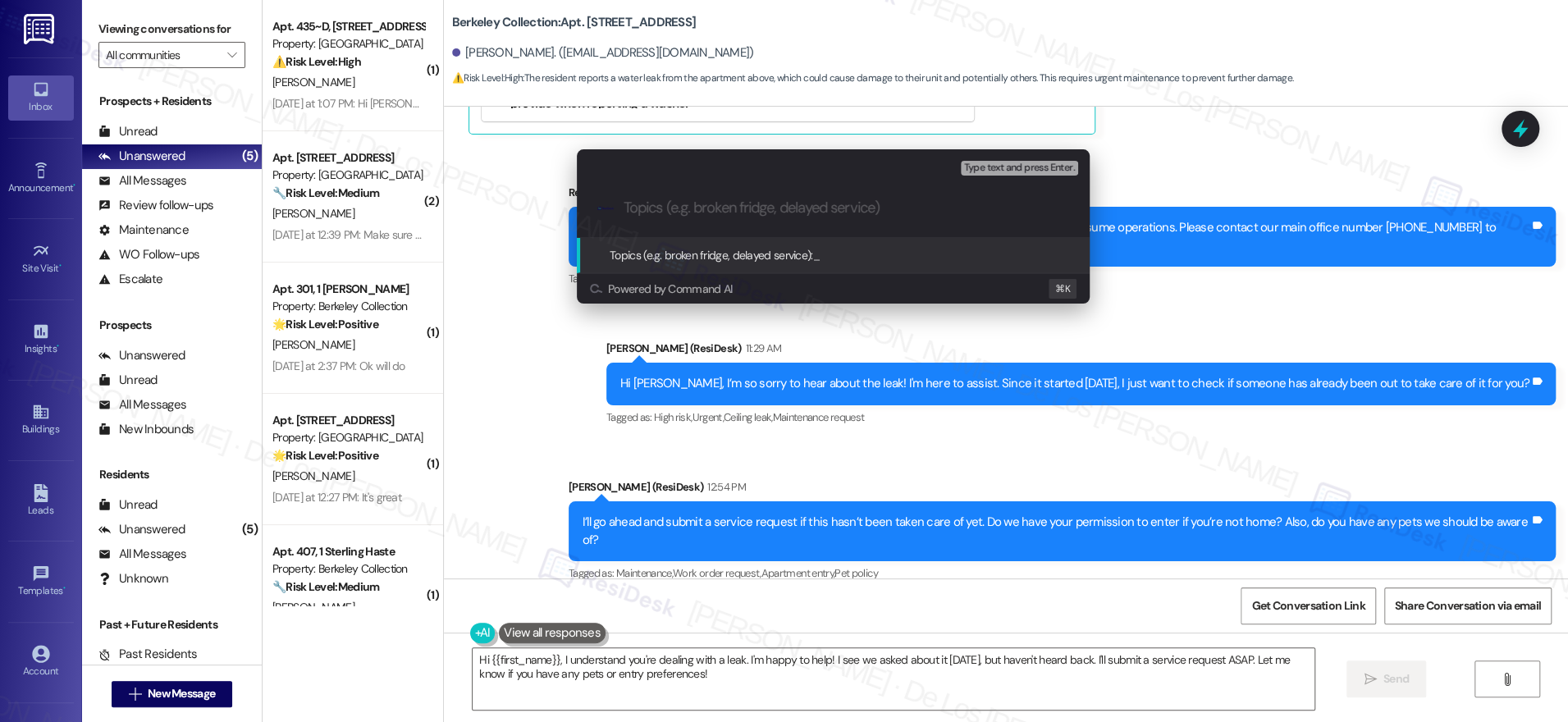
paste input "Water leak from the apartment above"
type input "Water leak from the apartment above"
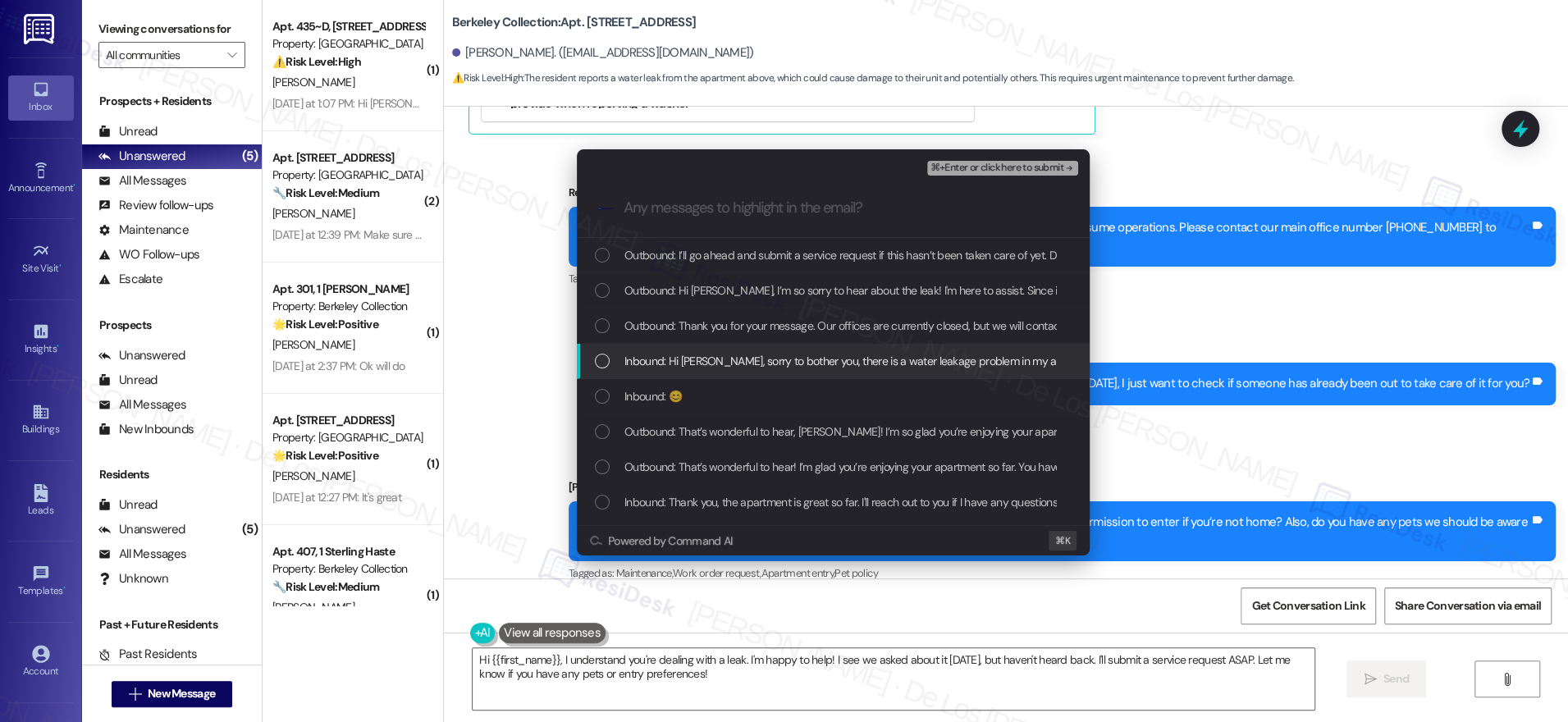
drag, startPoint x: 748, startPoint y: 356, endPoint x: 859, endPoint y: 287, distance: 130.7
click at [749, 356] on span "Inbound: Hi [PERSON_NAME], sorry to bother you, there is a water leakage proble…" at bounding box center [1078, 361] width 909 height 18
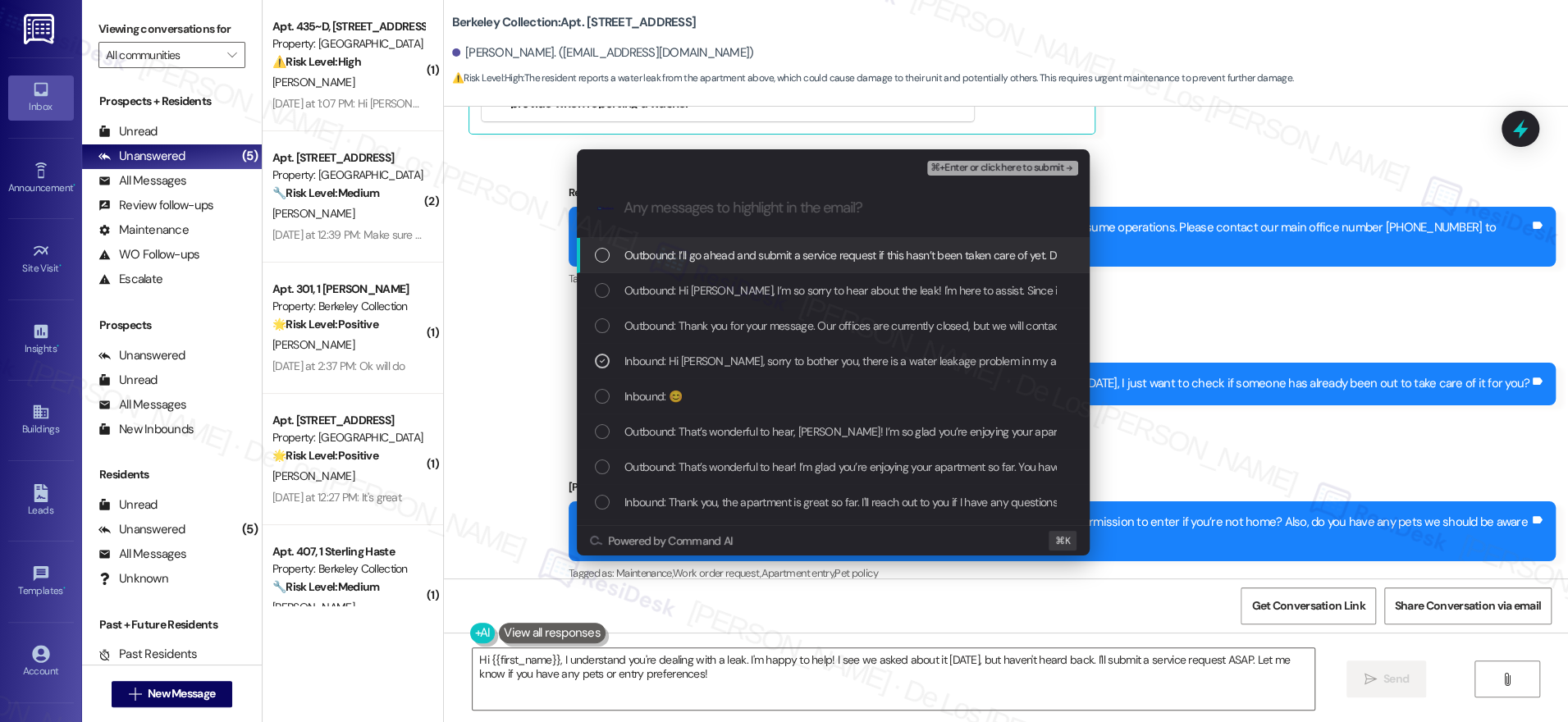
click at [1012, 166] on span "⌘+Enter or click here to submit" at bounding box center [996, 168] width 133 height 12
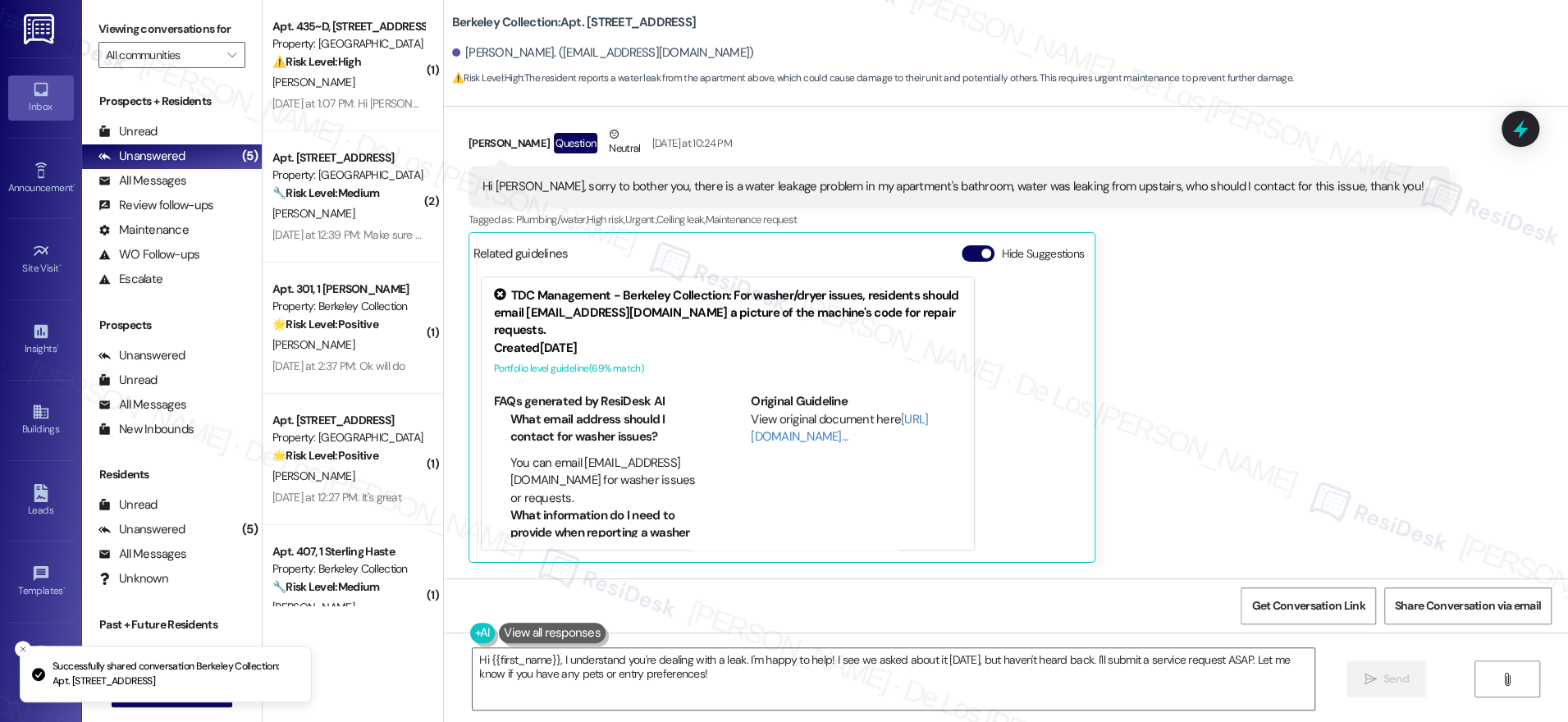
scroll to position [0, 0]
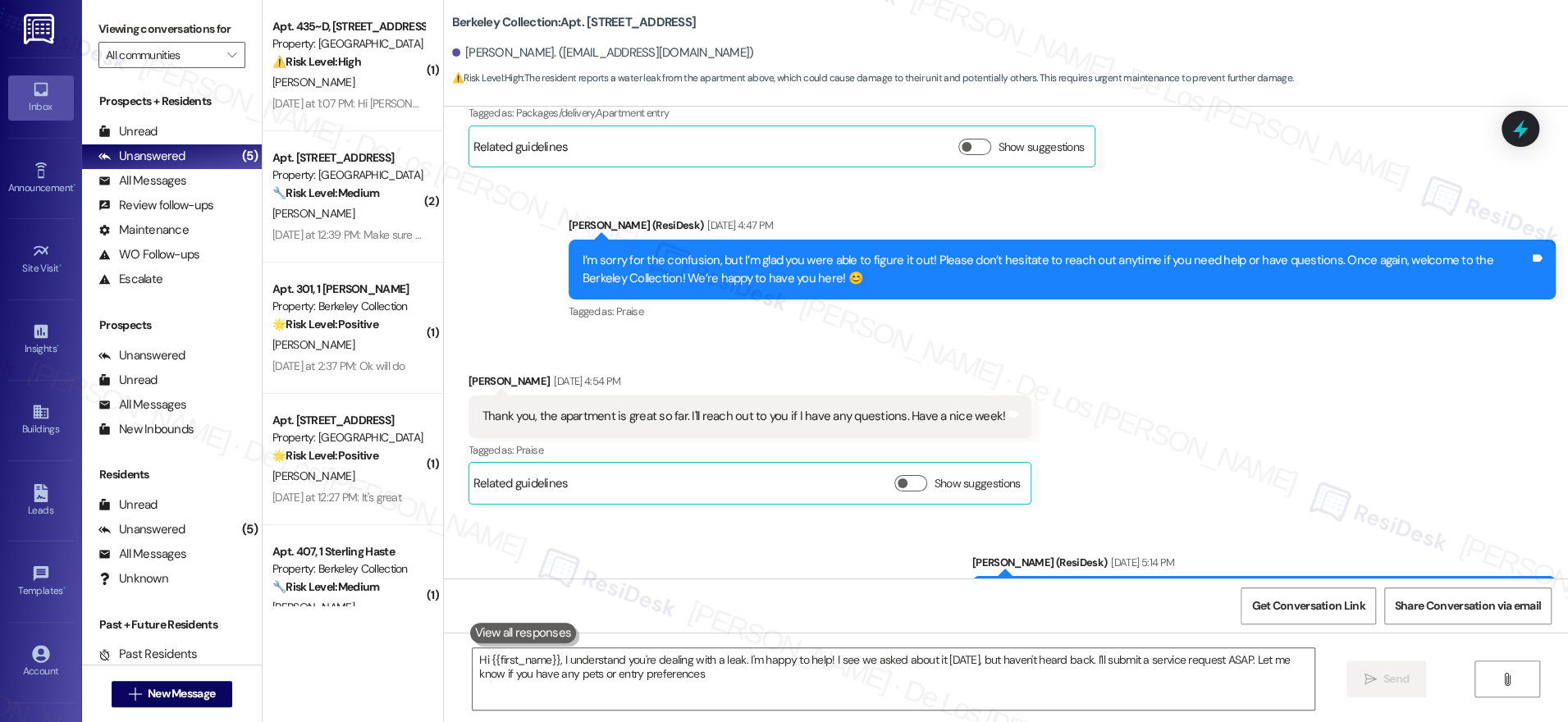
type textarea "Hi {{first_name}}, I understand you're dealing with a leak. I'm happy to help! …"
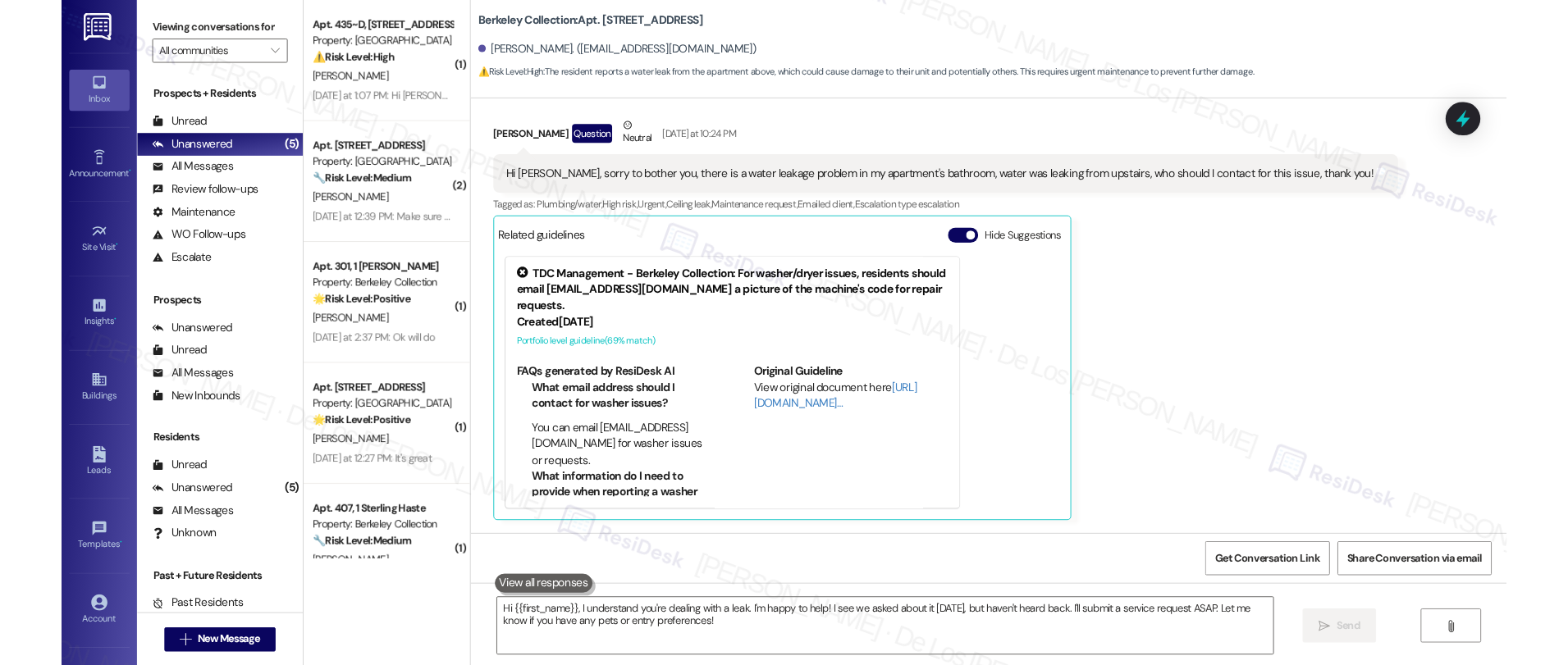
scroll to position [2538, 0]
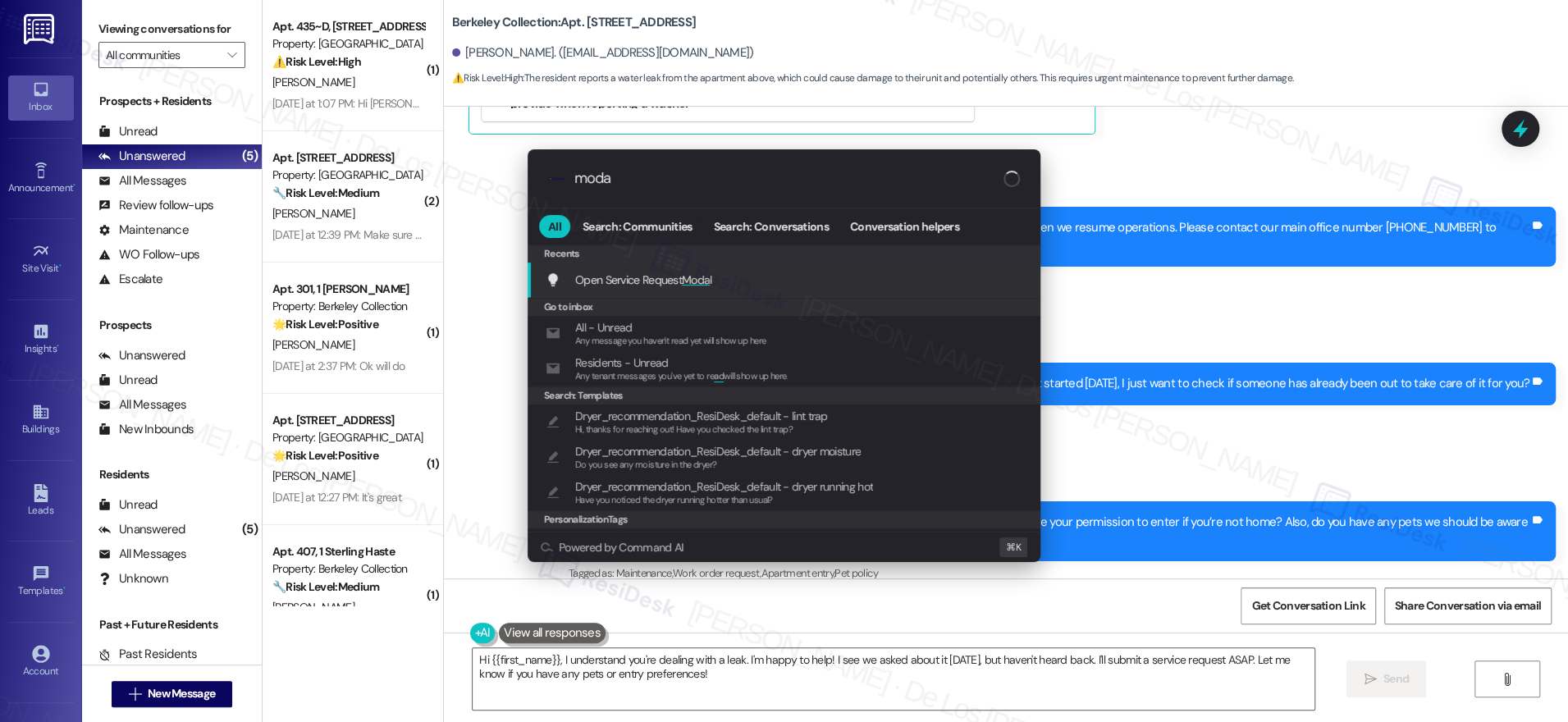
type input "modal"
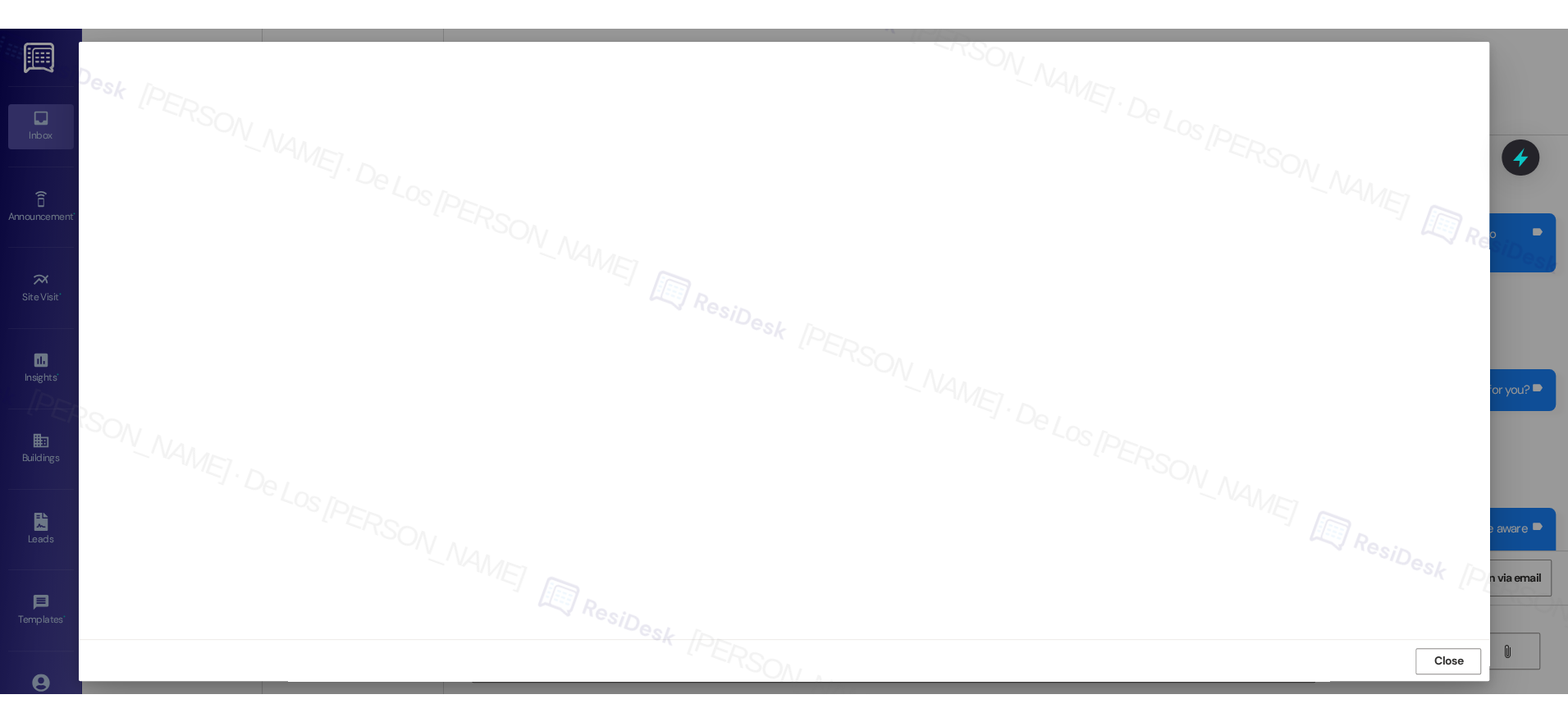
scroll to position [3, 0]
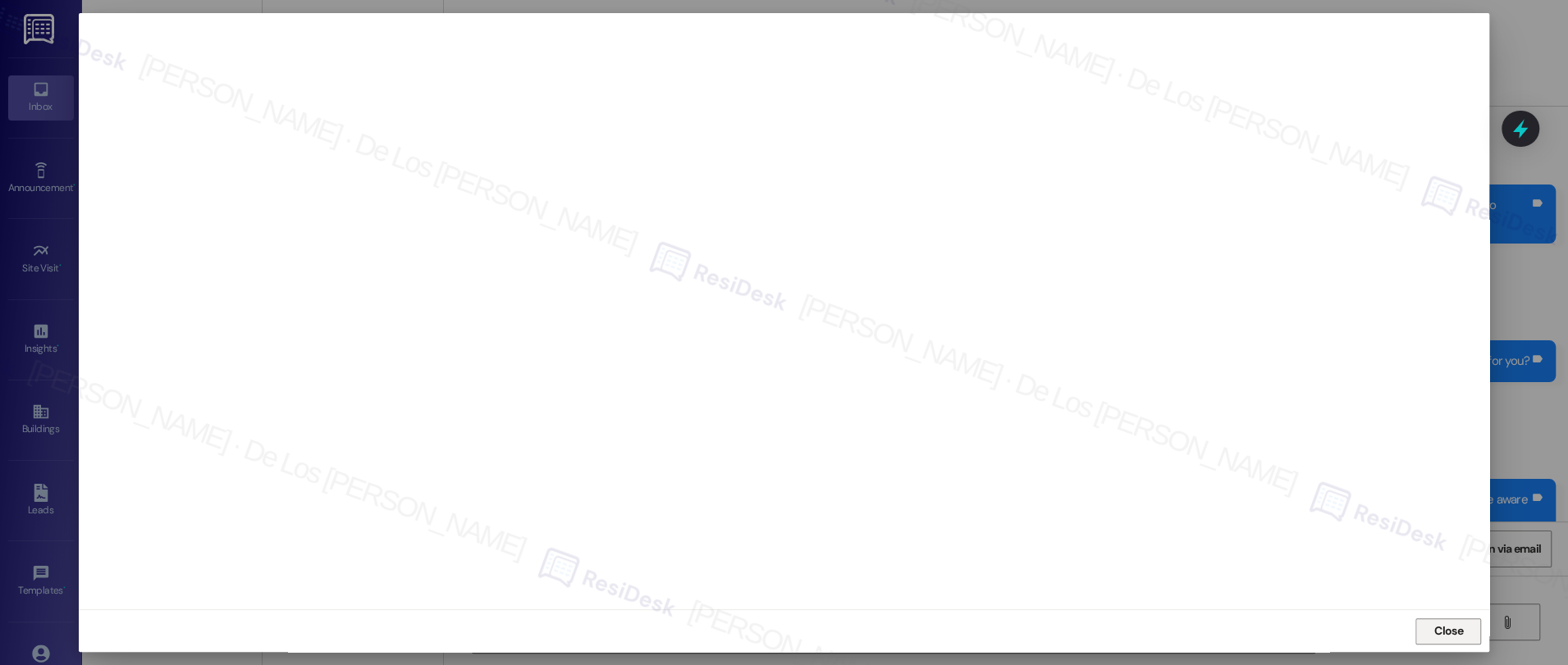
click at [1440, 624] on span "Close" at bounding box center [1449, 631] width 29 height 17
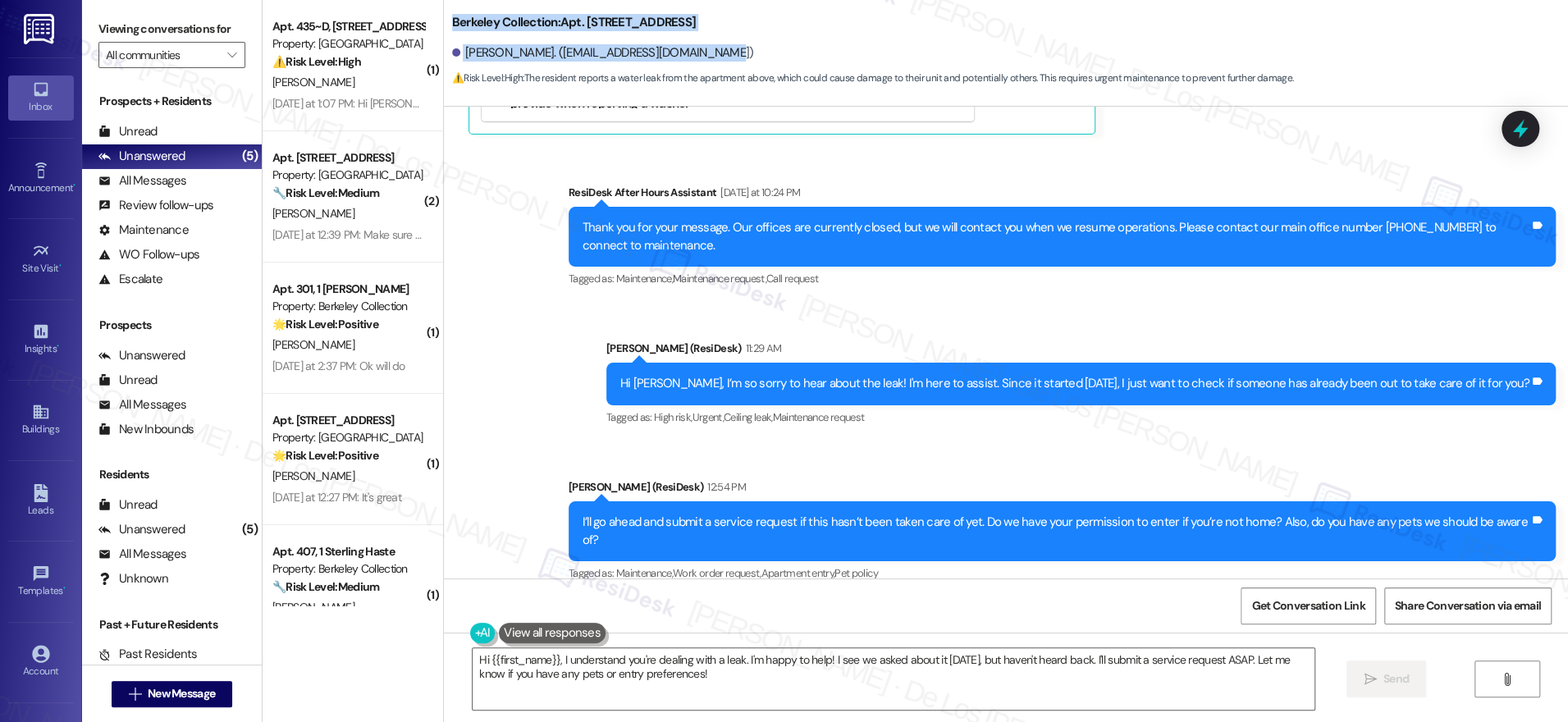
drag, startPoint x: 729, startPoint y: 57, endPoint x: 439, endPoint y: 4, distance: 294.8
click at [452, 5] on div "Berkeley Collection: Apt. [STREET_ADDRESS]. ([EMAIL_ADDRESS][DOMAIN_NAME]) ⚠️ R…" at bounding box center [1010, 46] width 1116 height 83
copy div "Berkeley Collection: Apt. [STREET_ADDRESS]. ([EMAIL_ADDRESS][DOMAIN_NAME])"
drag, startPoint x: 1308, startPoint y: 602, endPoint x: 876, endPoint y: 309, distance: 522.0
click at [1308, 601] on span "Get Conversation Link" at bounding box center [1308, 605] width 113 height 17
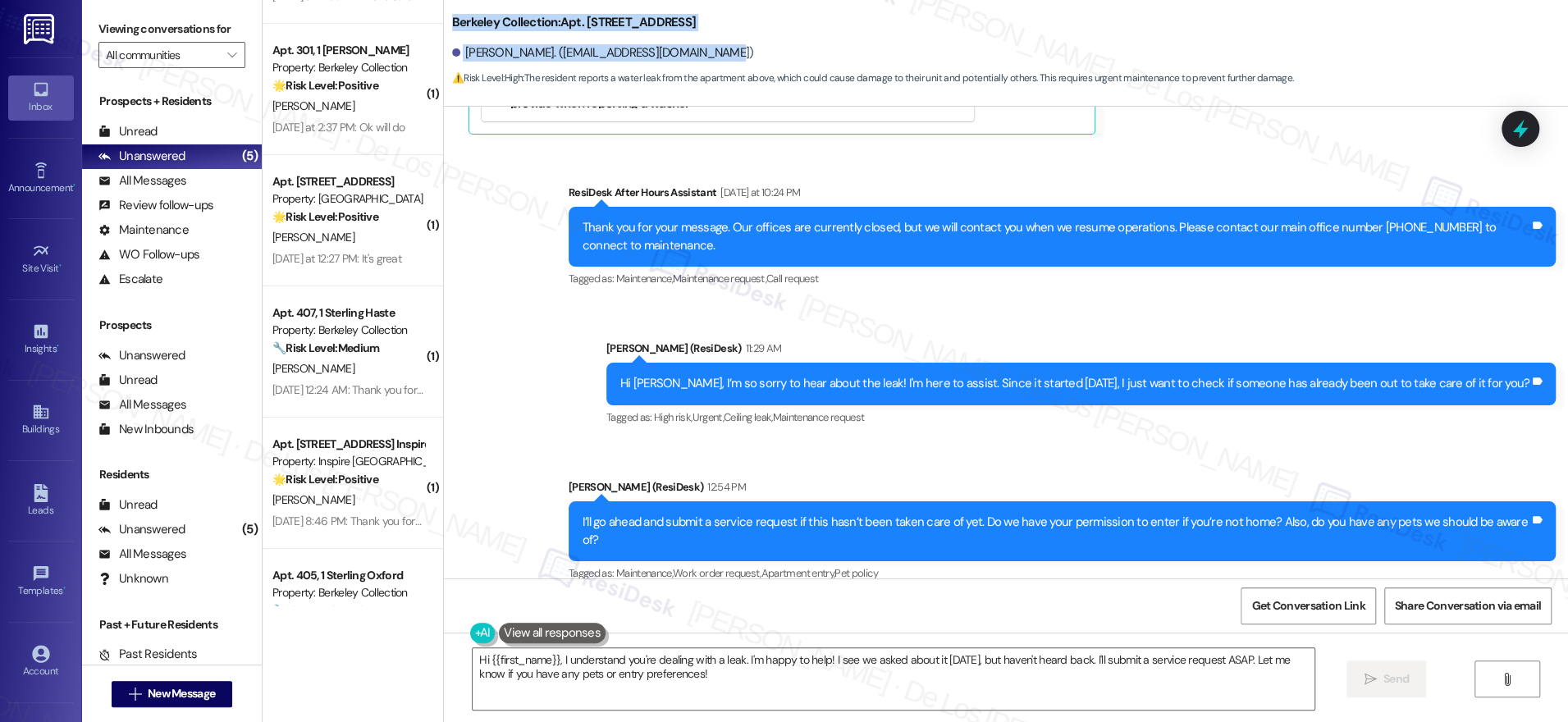
scroll to position [313, 0]
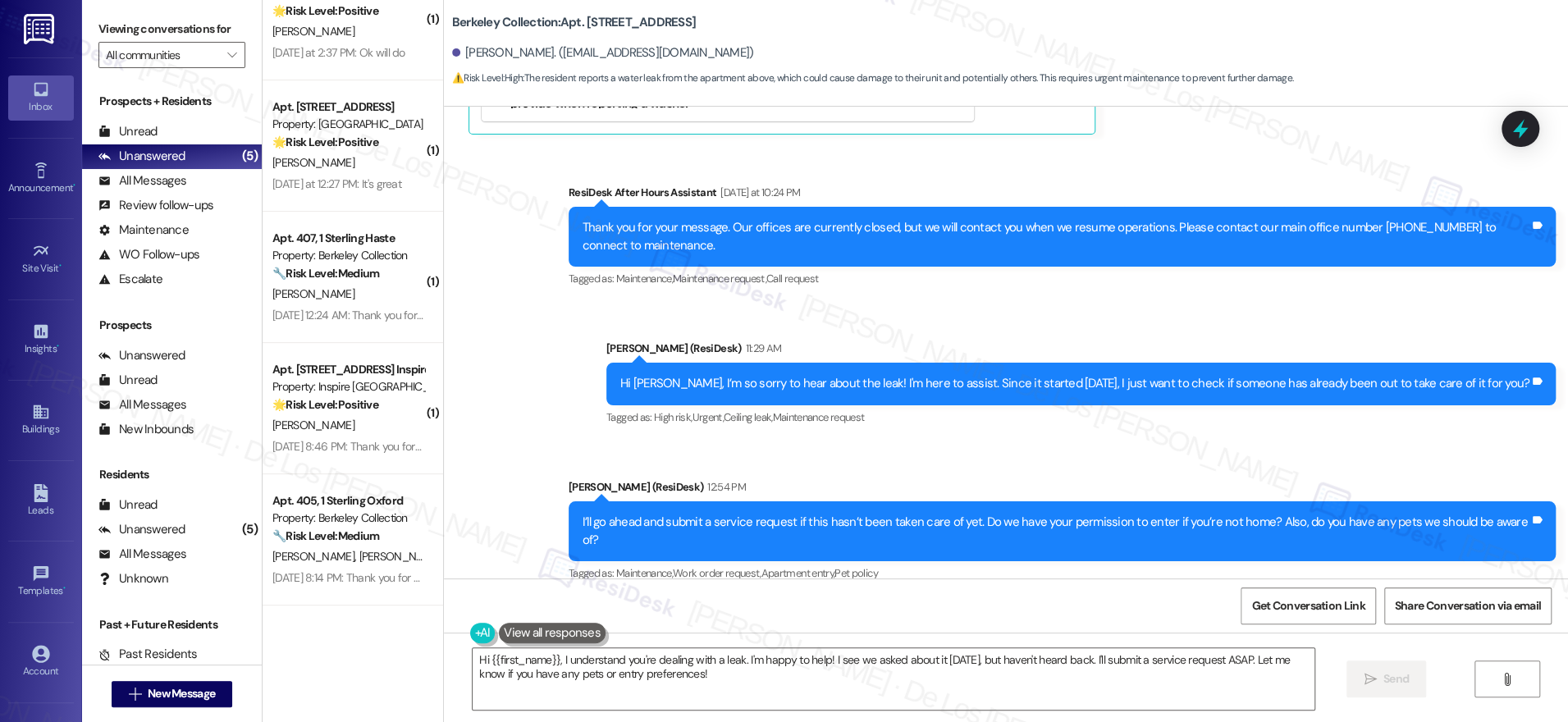
click at [1017, 251] on div "Thank you for your message. Our offices are currently closed, but we will conta…" at bounding box center [1055, 236] width 947 height 35
click at [1402, 24] on div "Berkeley Collection: Apt. [STREET_ADDRESS]. ([EMAIL_ADDRESS][DOMAIN_NAME]) ⚠️ R…" at bounding box center [1010, 46] width 1116 height 83
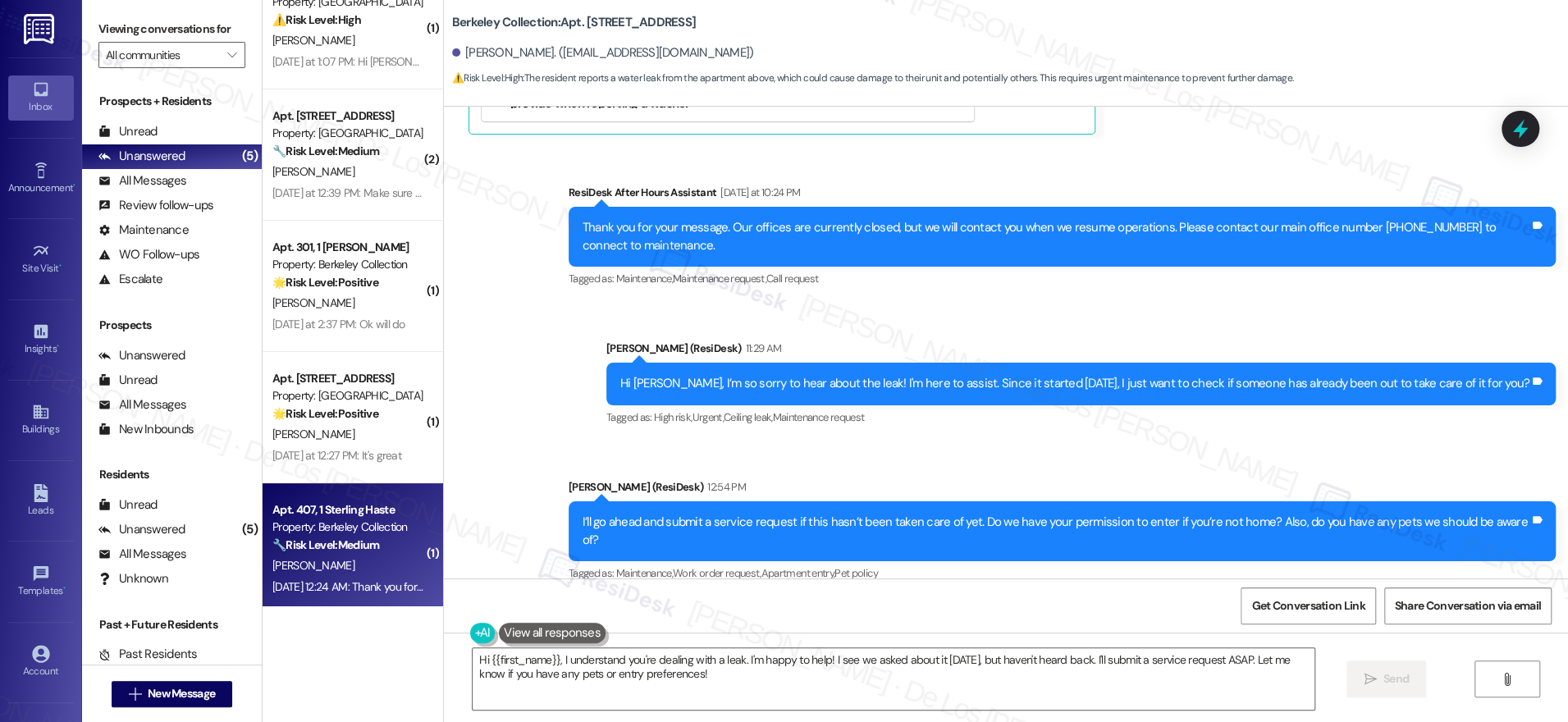
scroll to position [0, 0]
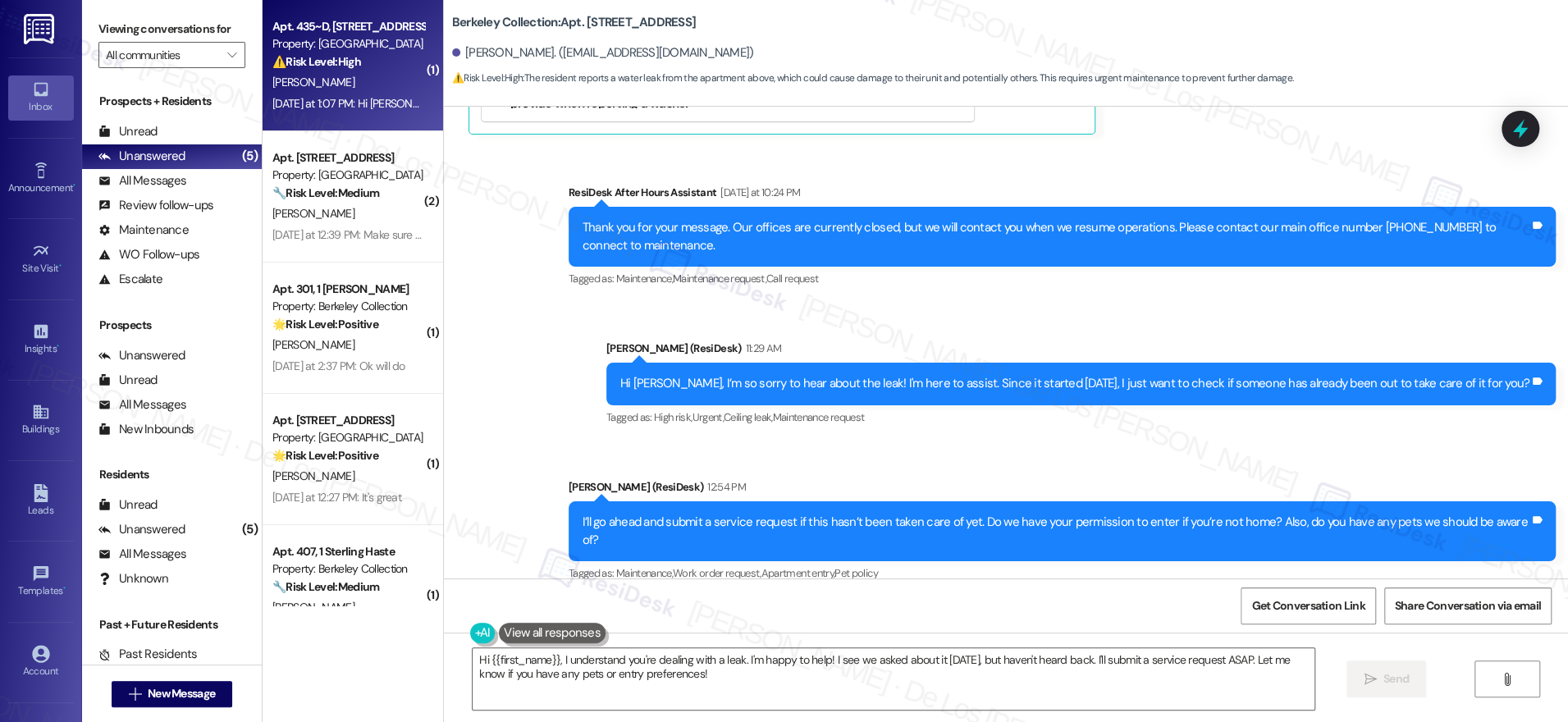
type textarea "Hi {{first_name}}, I understand you're dealing with a leak. I'm happy to help! …"
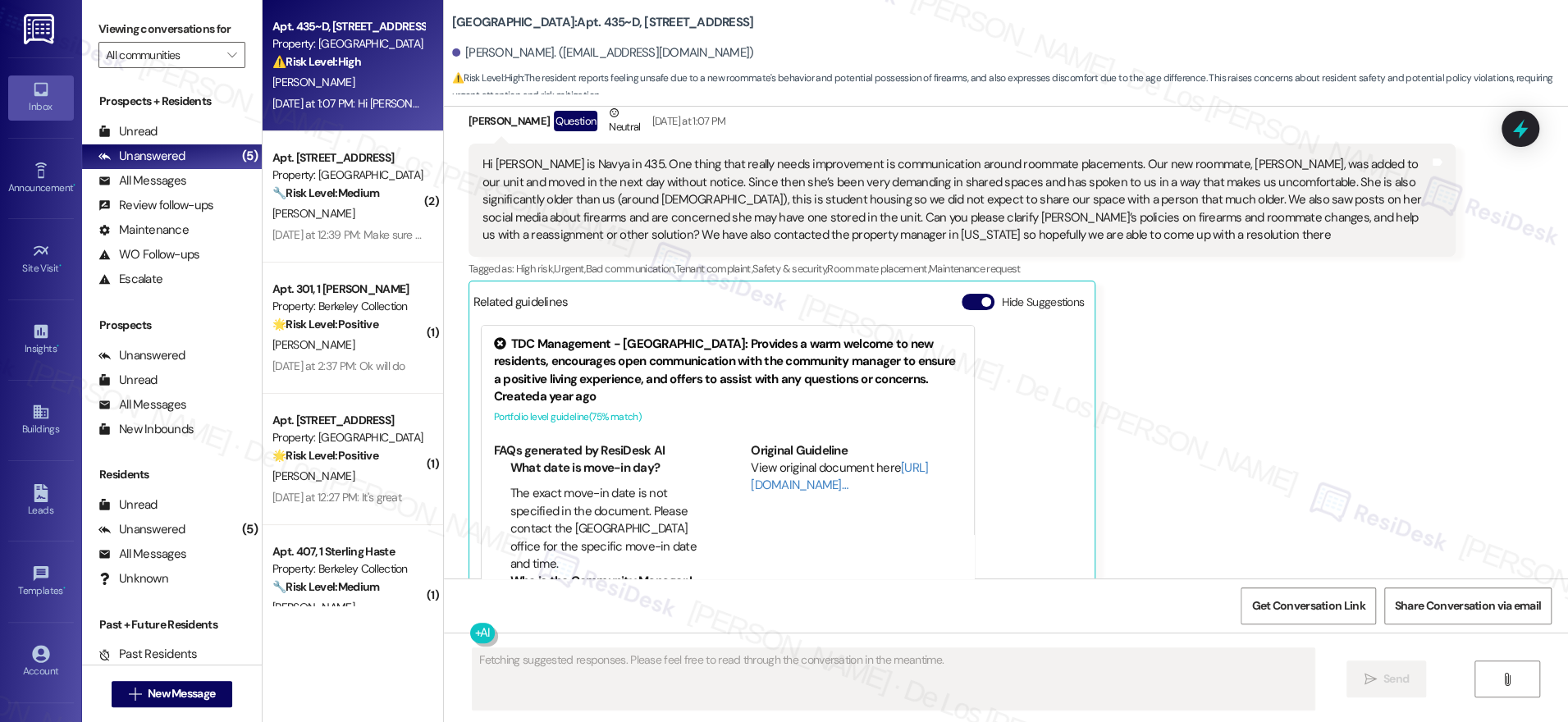
scroll to position [336, 0]
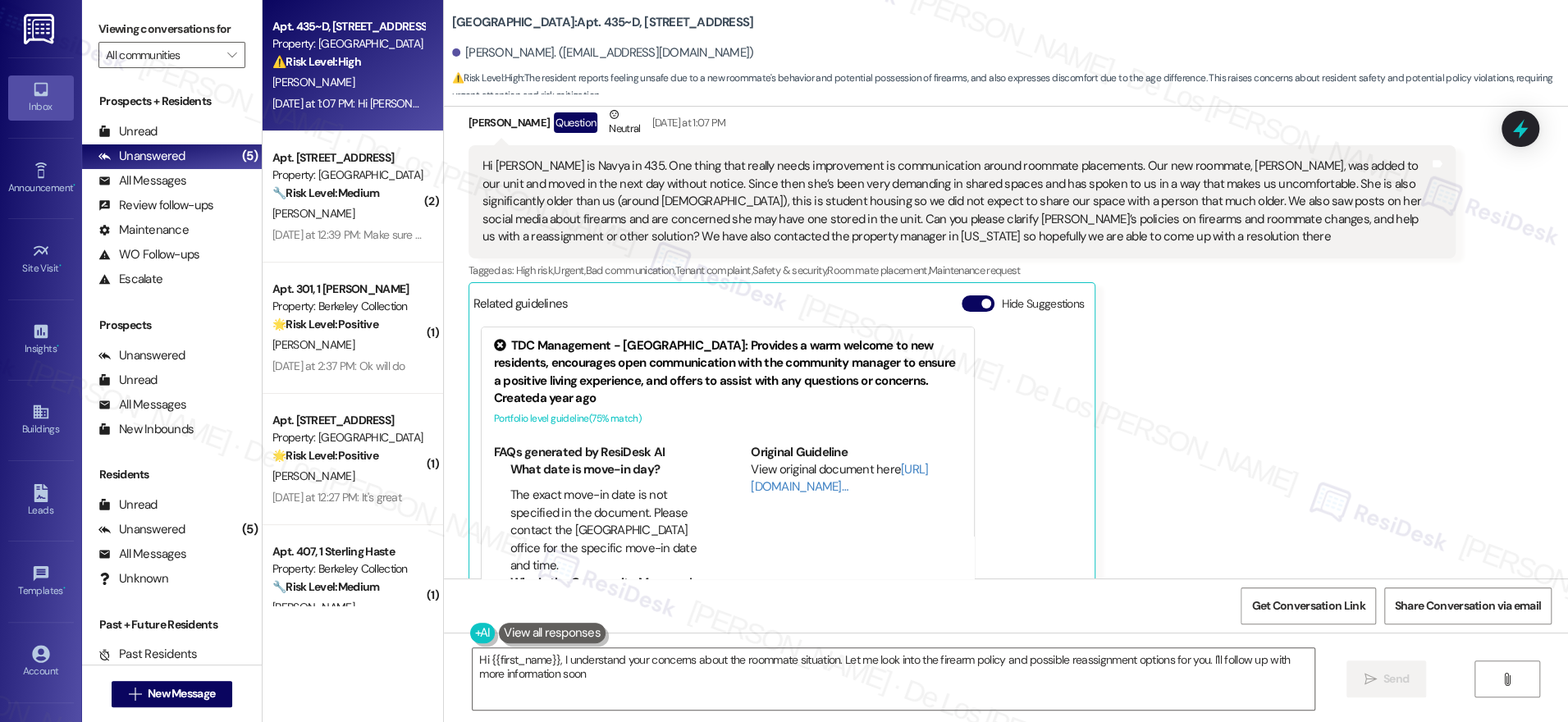
type textarea "Hi {{first_name}}, I understand your concerns about the roommate situation. Let…"
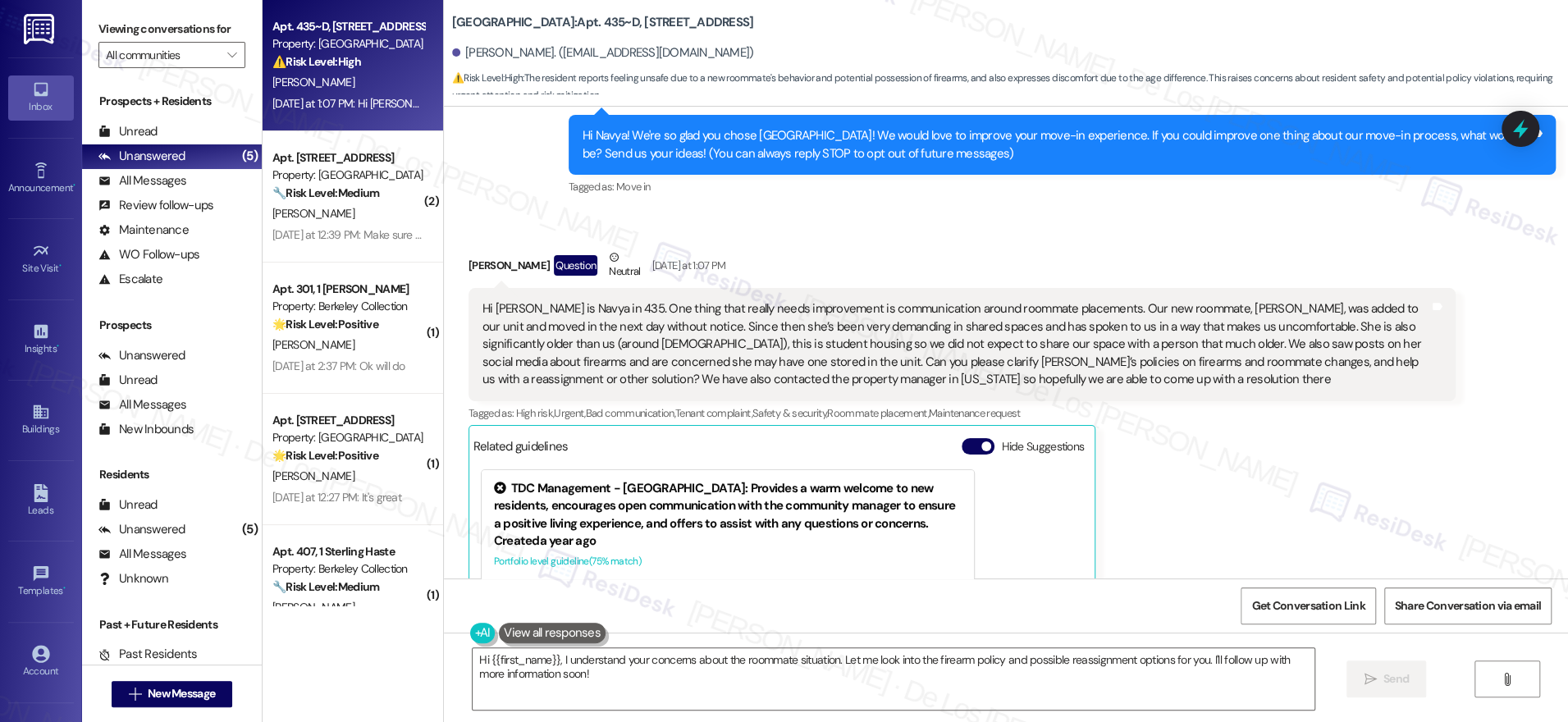
scroll to position [192, 0]
